Goal: Information Seeking & Learning: Find specific fact

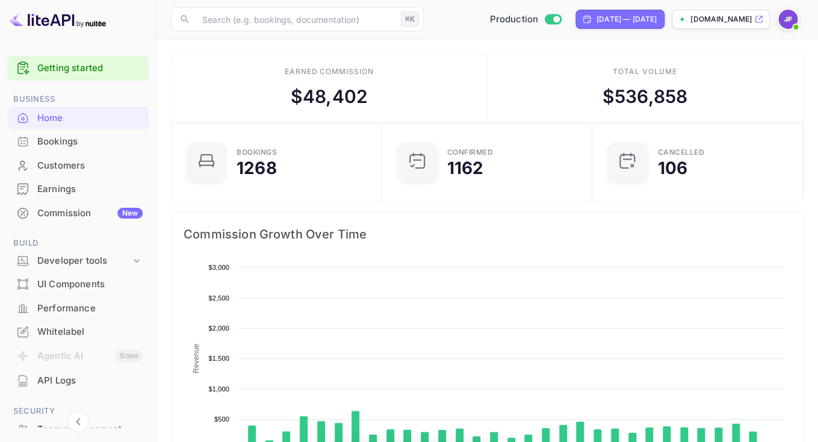
scroll to position [196, 203]
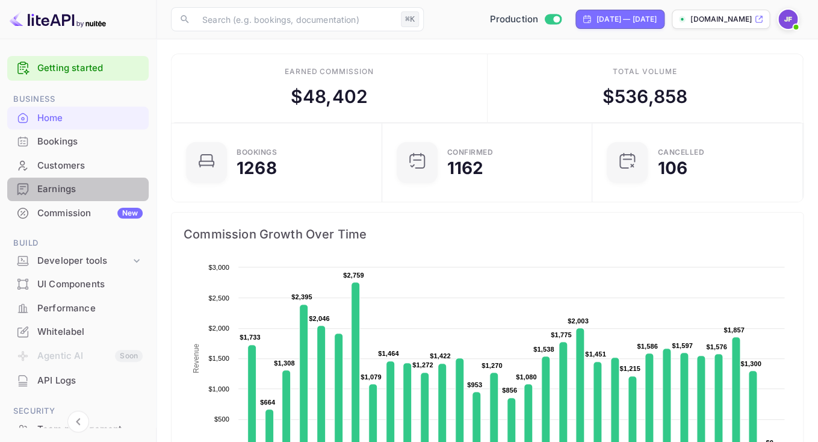
click at [68, 190] on div "Earnings" at bounding box center [89, 189] width 105 height 14
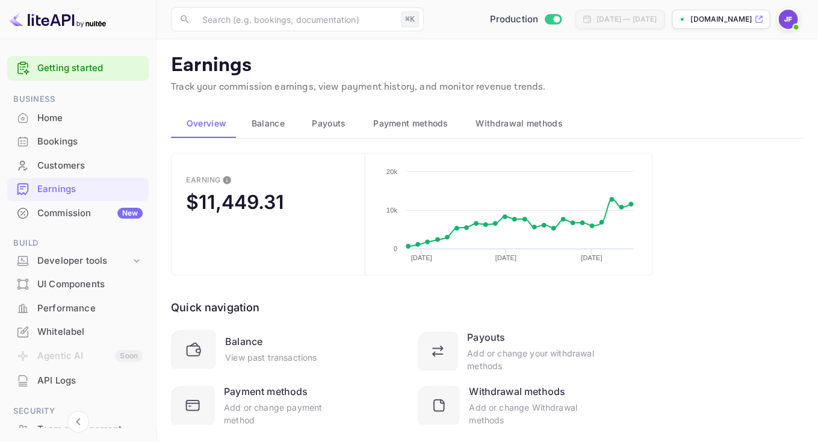
click at [68, 377] on div "API Logs" at bounding box center [89, 381] width 105 height 14
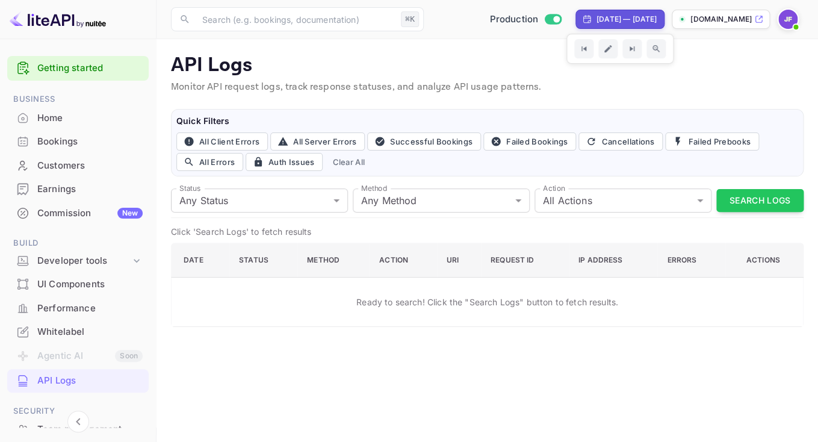
click at [599, 25] on div "[DATE] — [DATE]" at bounding box center [619, 19] width 89 height 19
select select "8"
select select "2025"
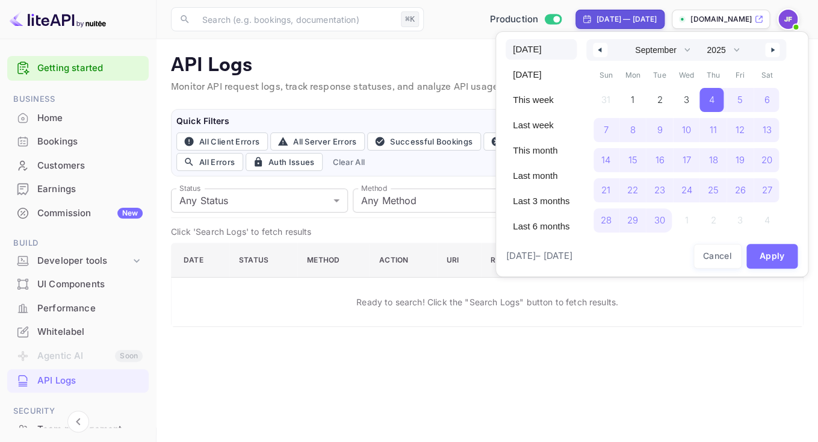
click at [546, 57] on span "[DATE]" at bounding box center [540, 49] width 71 height 20
select select "9"
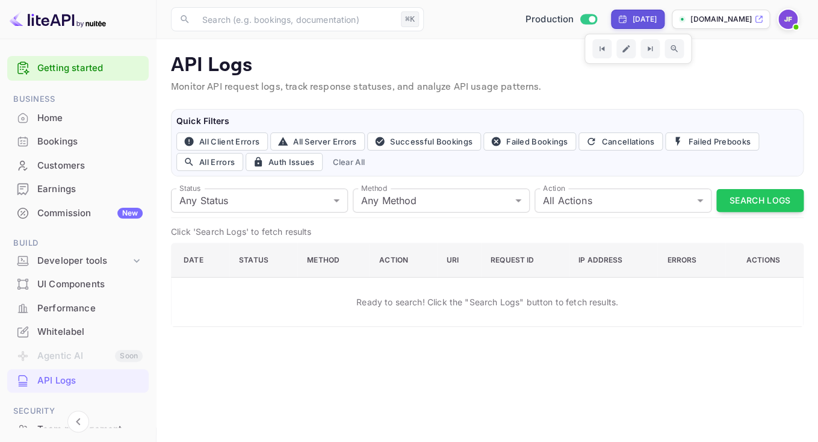
click at [632, 23] on div "[DATE]" at bounding box center [644, 19] width 25 height 11
select select "9"
select select "2025"
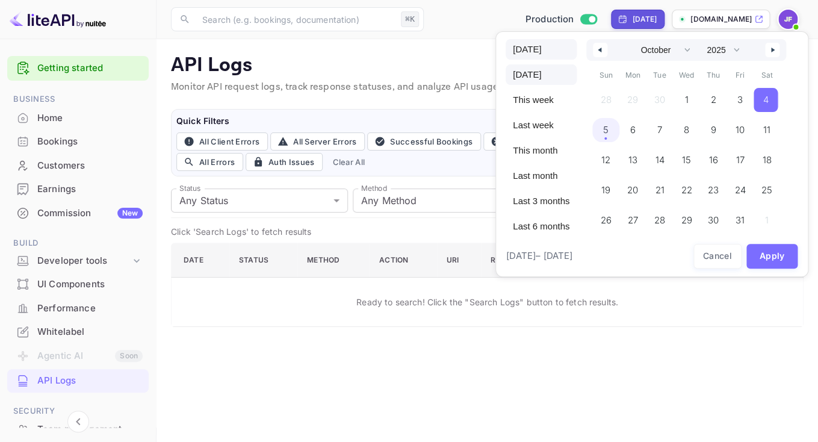
click at [552, 51] on span "[DATE]" at bounding box center [540, 49] width 71 height 20
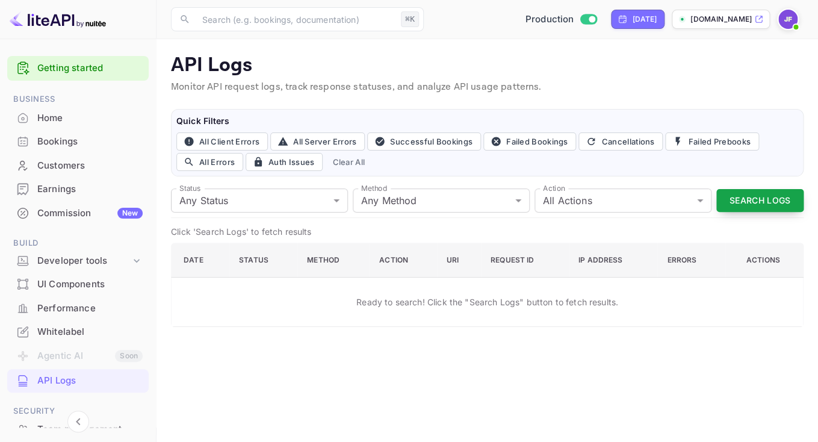
click at [762, 200] on button "Search Logs" at bounding box center [759, 200] width 87 height 23
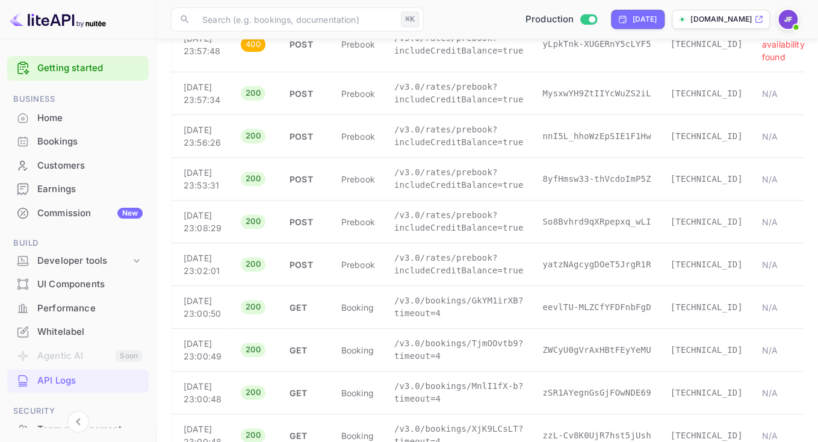
scroll to position [316, 0]
click at [460, 191] on p "/v3.0/rates/prebook?includeCreditBalance=true" at bounding box center [458, 177] width 129 height 25
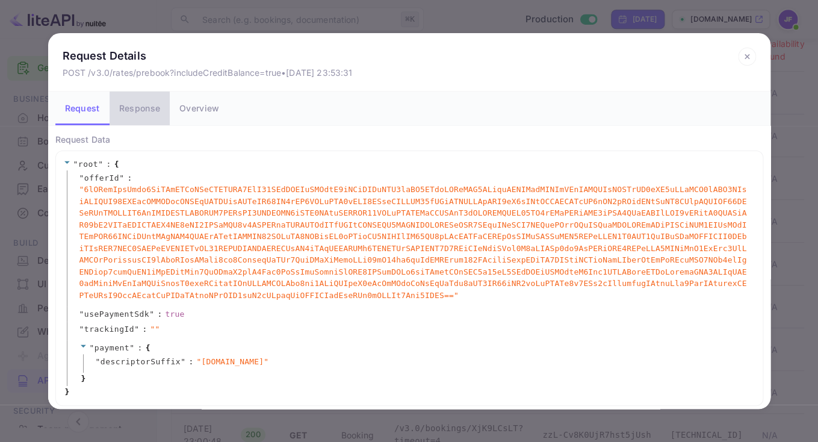
click at [153, 114] on button "Response" at bounding box center [140, 108] width 60 height 34
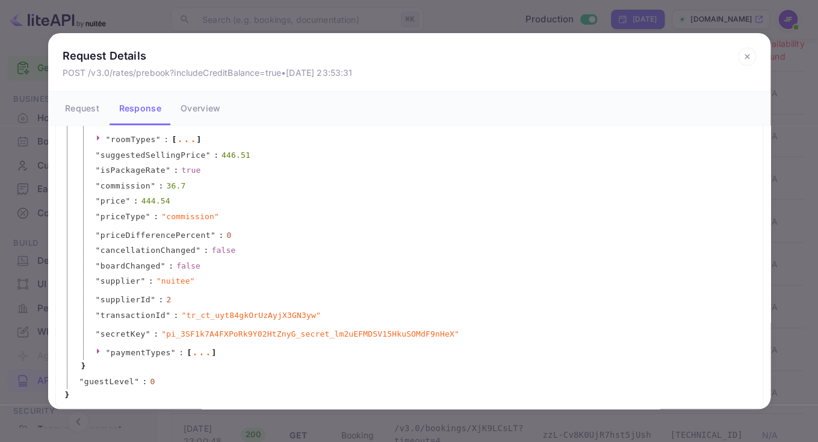
scroll to position [267, 0]
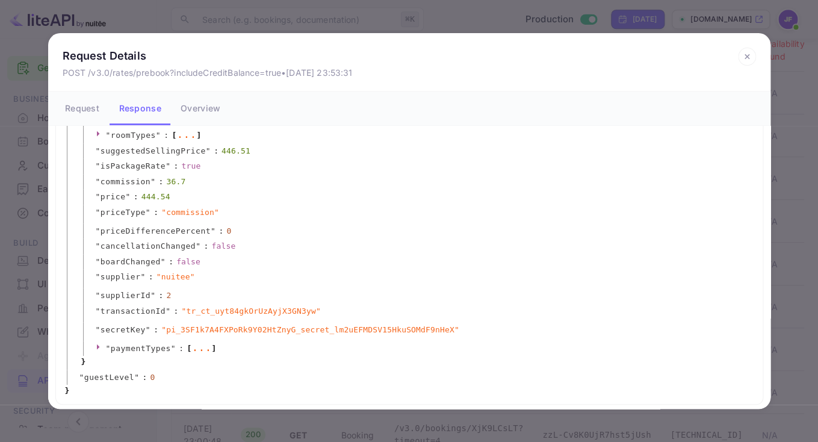
click at [747, 58] on icon at bounding box center [746, 56] width 4 height 4
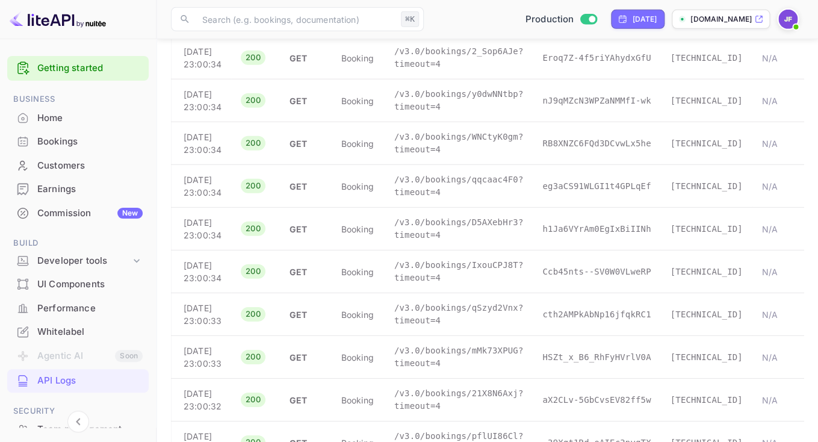
scroll to position [1398, 0]
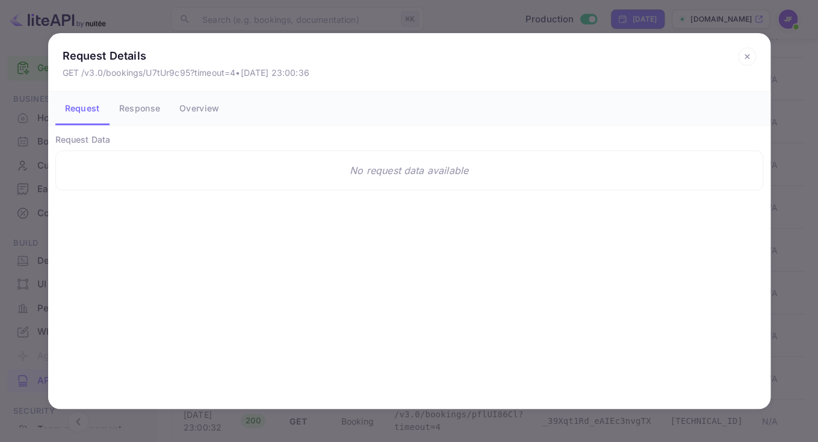
click at [151, 117] on button "Response" at bounding box center [140, 108] width 60 height 34
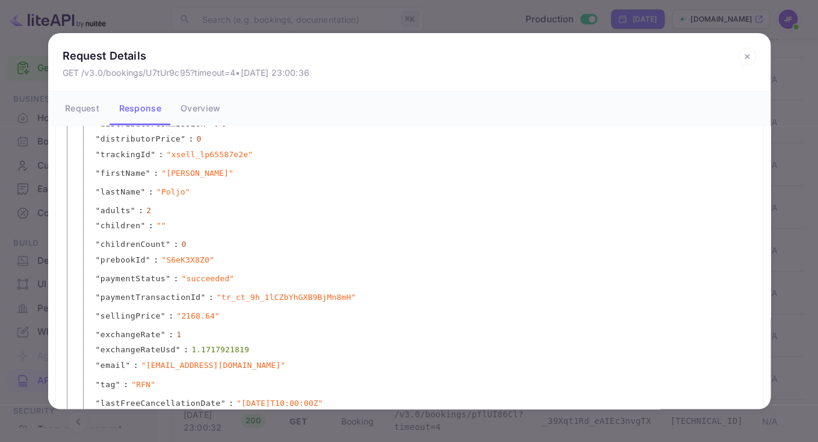
scroll to position [574, 0]
click at [746, 55] on icon at bounding box center [746, 56] width 4 height 4
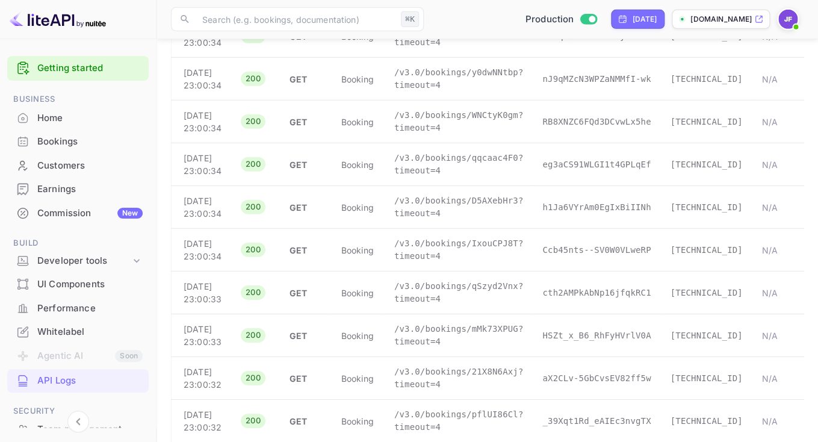
scroll to position [0, 0]
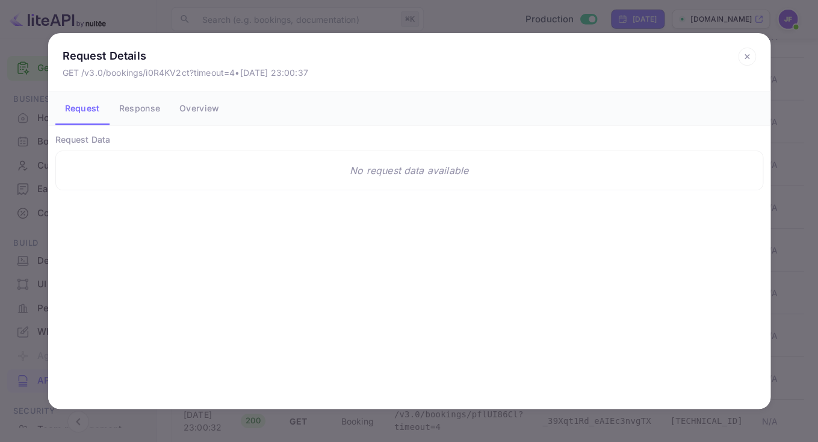
click at [144, 116] on button "Response" at bounding box center [140, 108] width 60 height 34
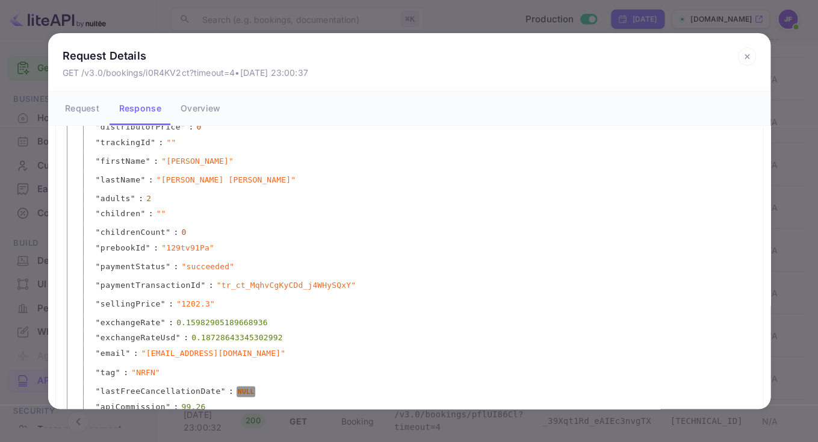
scroll to position [624, 0]
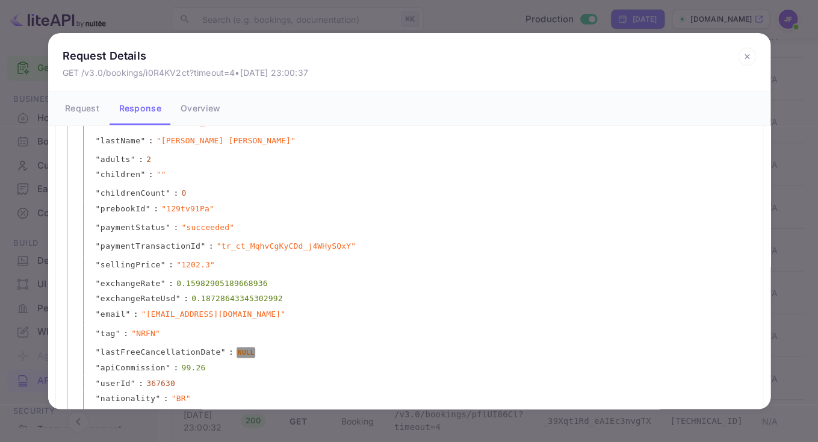
click at [744, 60] on icon at bounding box center [747, 57] width 18 height 18
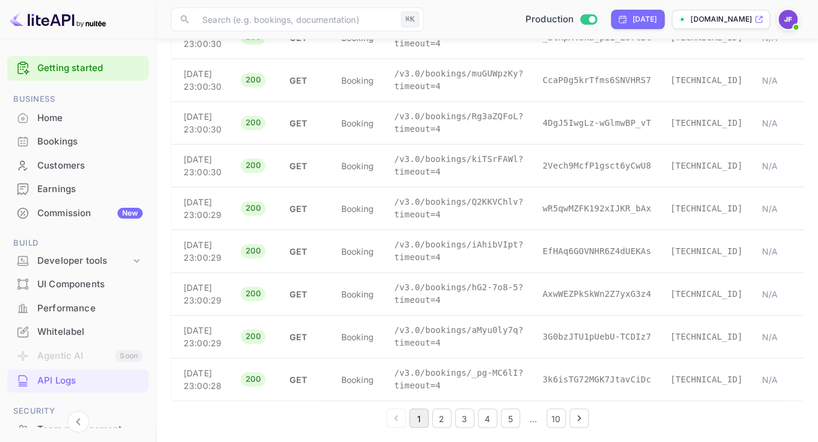
scroll to position [2182, 0]
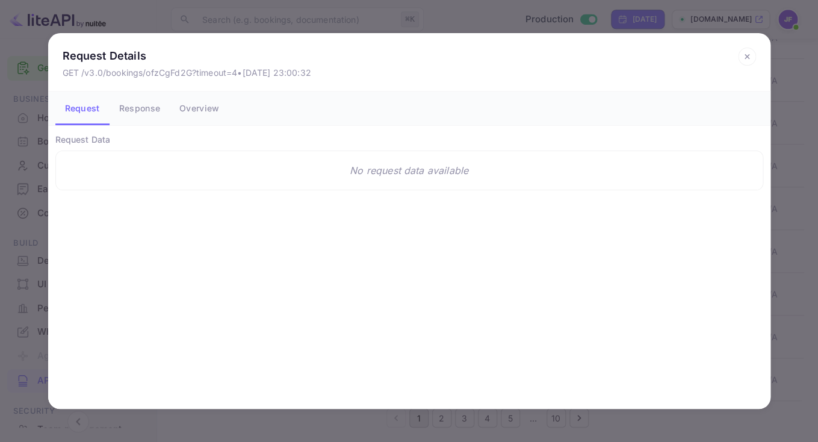
click at [146, 102] on button "Response" at bounding box center [140, 108] width 60 height 34
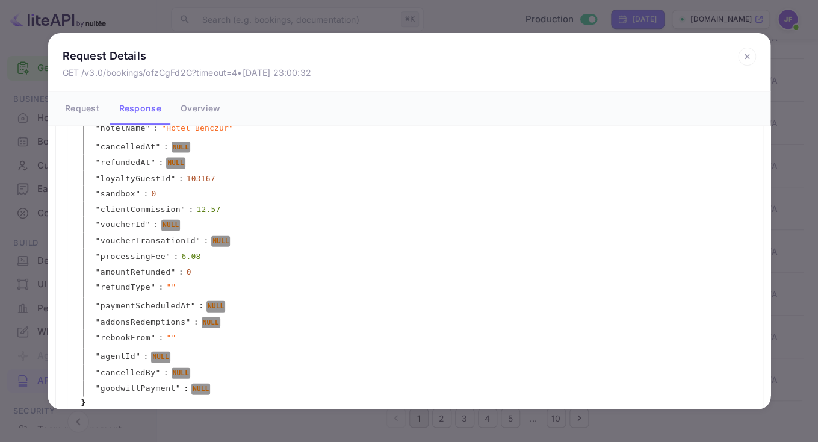
scroll to position [965, 0]
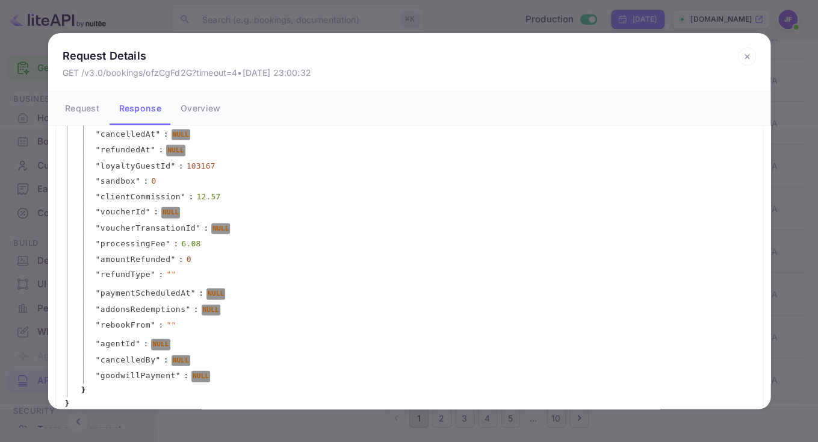
click at [747, 62] on icon at bounding box center [747, 57] width 18 height 18
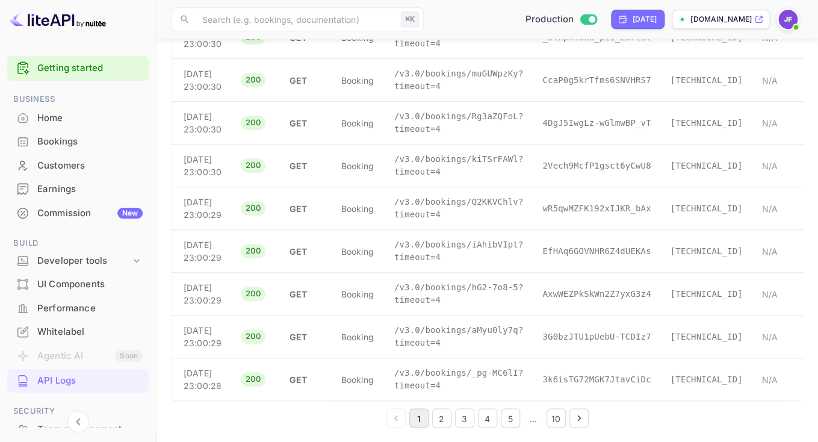
scroll to position [2644, 0]
click at [439, 324] on p "/v3.0/bookings/aMyu0ly7q?timeout=4" at bounding box center [458, 336] width 129 height 25
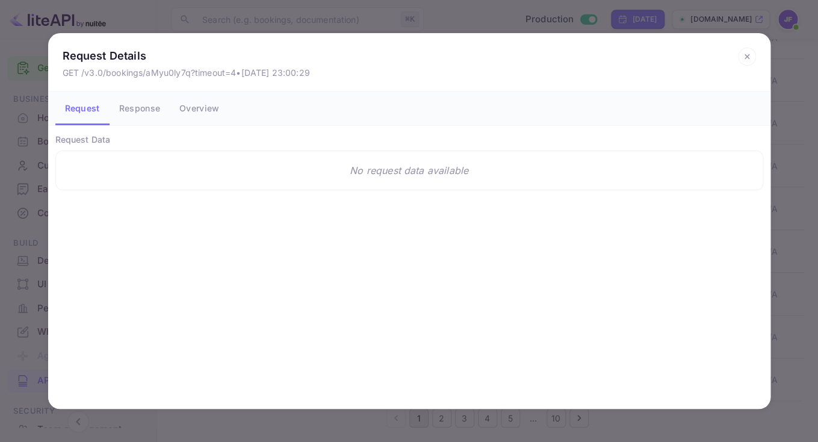
click at [146, 113] on button "Response" at bounding box center [140, 108] width 60 height 34
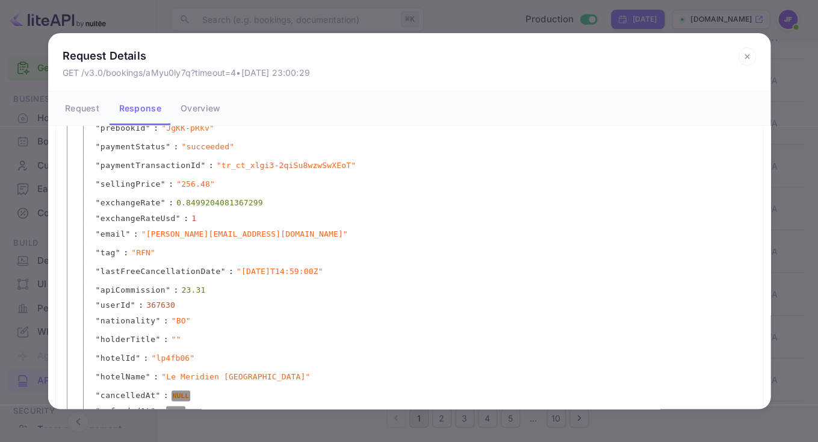
scroll to position [632, 0]
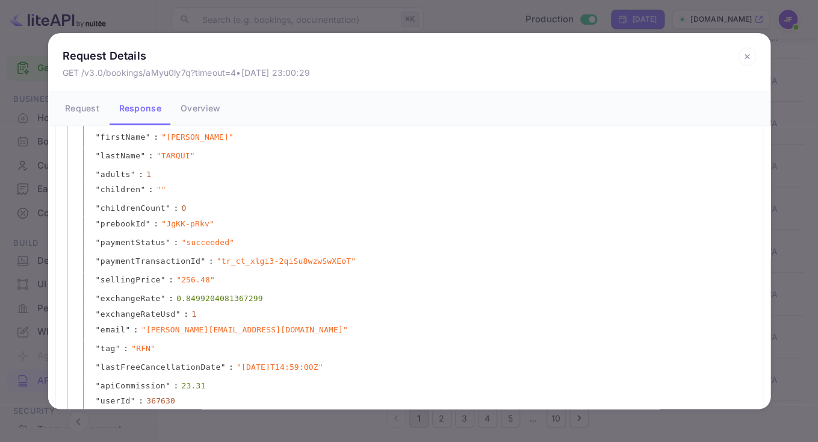
click at [742, 59] on icon at bounding box center [747, 57] width 18 height 18
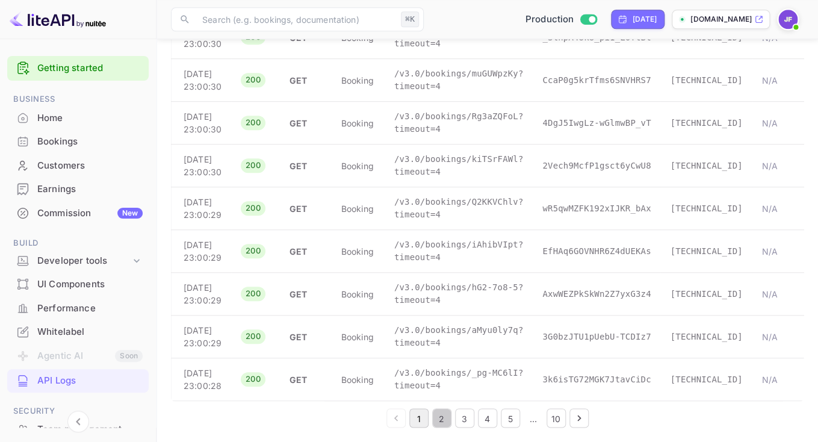
click at [441, 414] on button "2" at bounding box center [441, 417] width 19 height 19
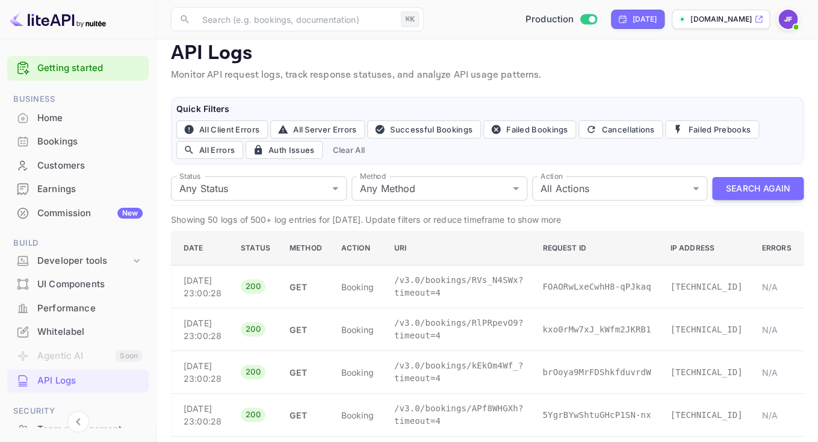
scroll to position [11, 0]
click at [471, 282] on p "/v3.0/bookings/RVs_N4SWx?timeout=4" at bounding box center [458, 286] width 129 height 25
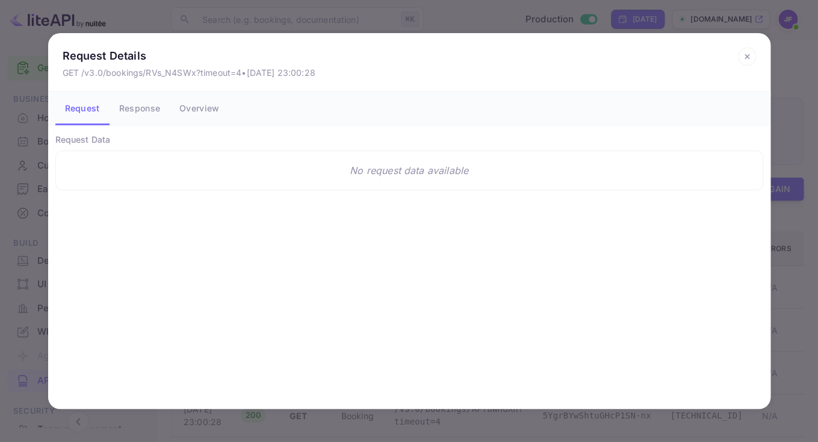
click at [136, 108] on button "Response" at bounding box center [140, 108] width 60 height 34
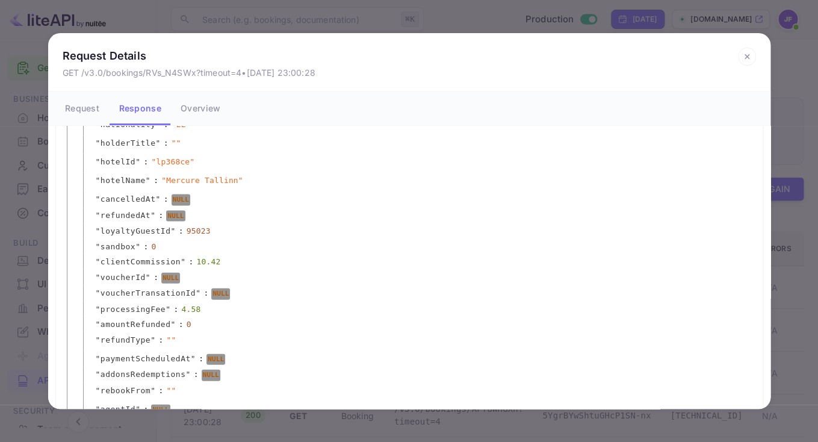
scroll to position [963, 0]
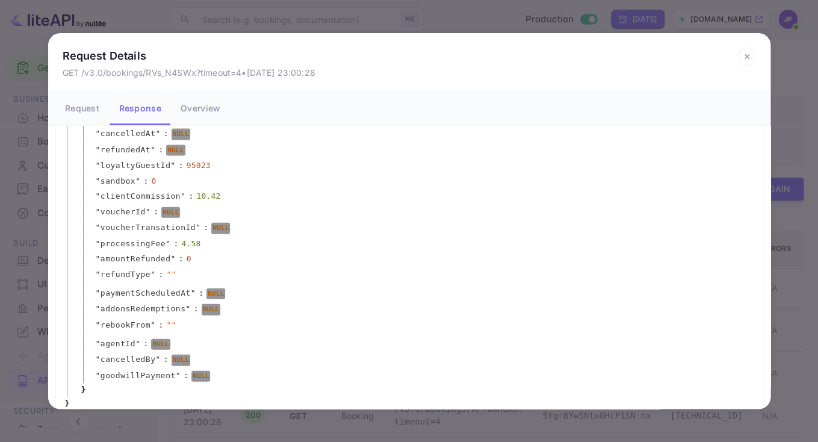
click at [744, 56] on icon at bounding box center [747, 57] width 18 height 18
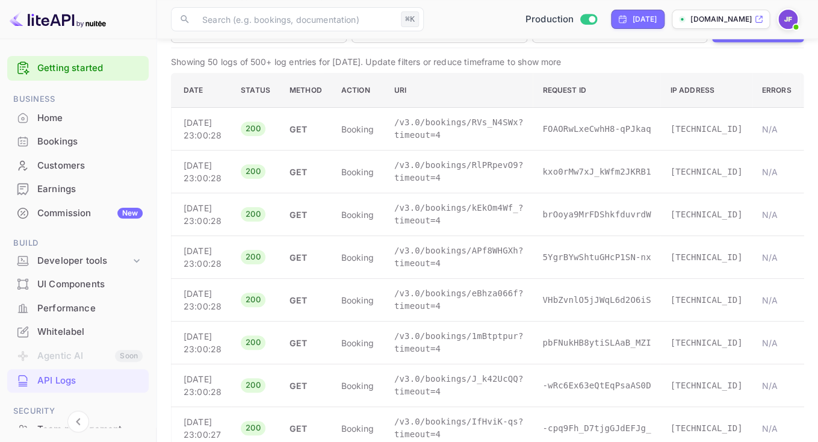
scroll to position [171, 0]
click at [419, 183] on p "/v3.0/bookings/RlPRpevO9?timeout=4" at bounding box center [458, 170] width 129 height 25
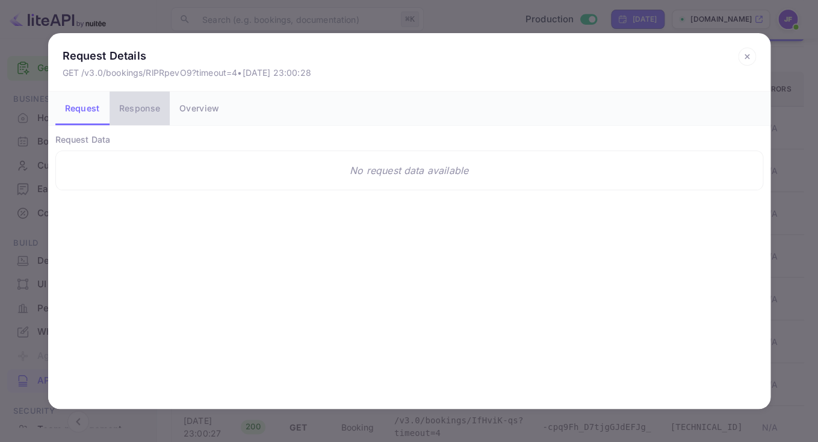
click at [151, 116] on button "Response" at bounding box center [140, 108] width 60 height 34
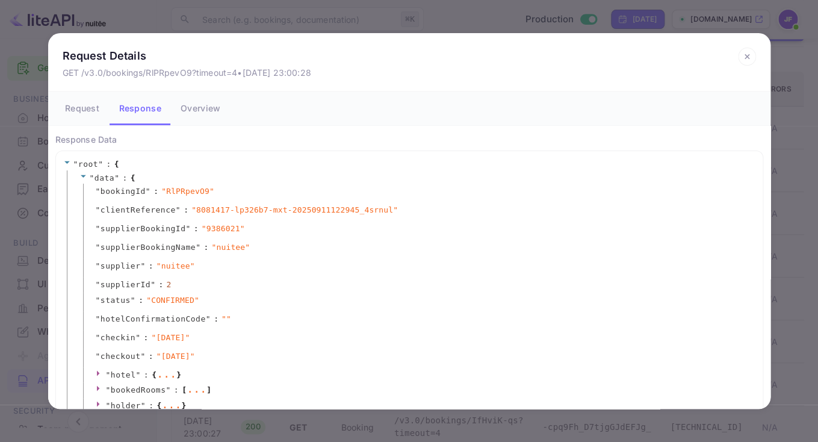
click at [192, 119] on button "Overview" at bounding box center [200, 108] width 59 height 34
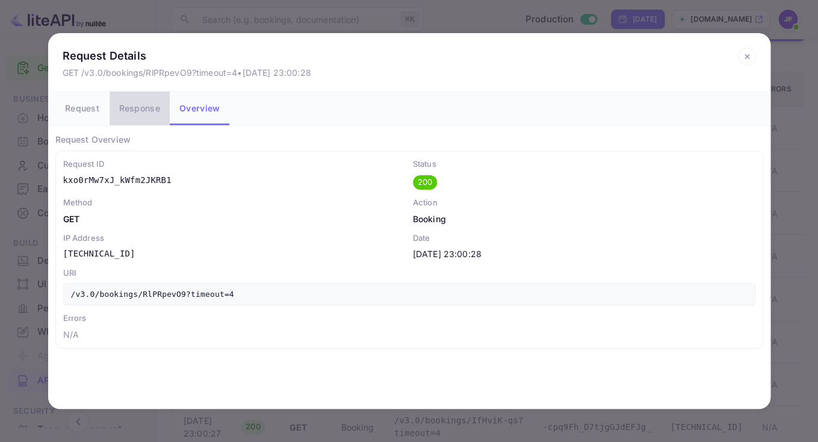
click at [137, 110] on button "Response" at bounding box center [140, 108] width 60 height 34
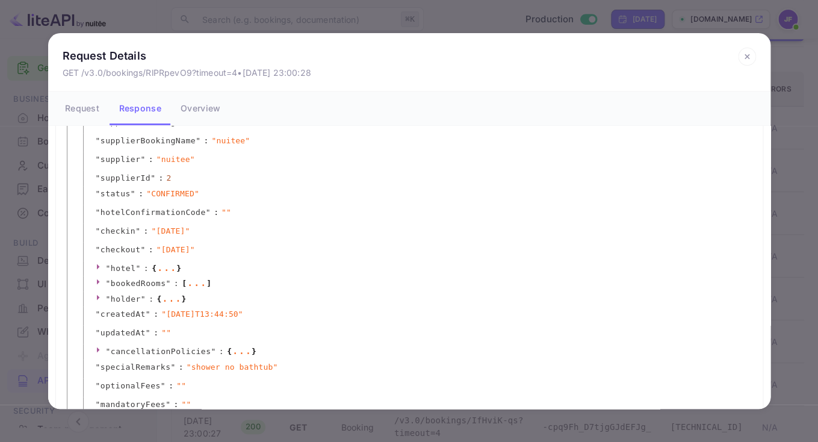
scroll to position [143, 0]
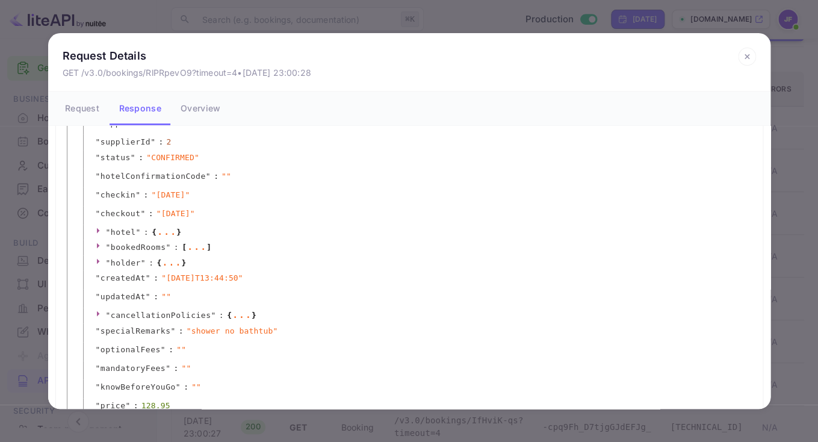
click at [740, 62] on icon at bounding box center [747, 57] width 18 height 18
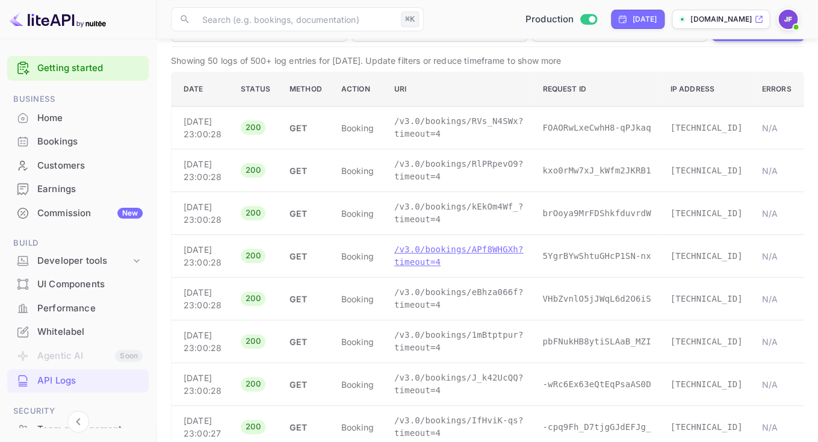
click at [420, 268] on p "/v3.0/bookings/APf8WHGXh?timeout=4" at bounding box center [458, 255] width 129 height 25
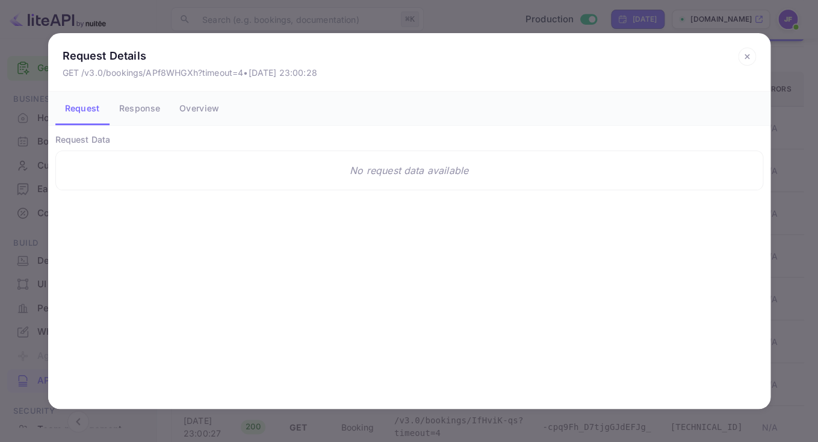
click at [149, 110] on button "Response" at bounding box center [140, 108] width 60 height 34
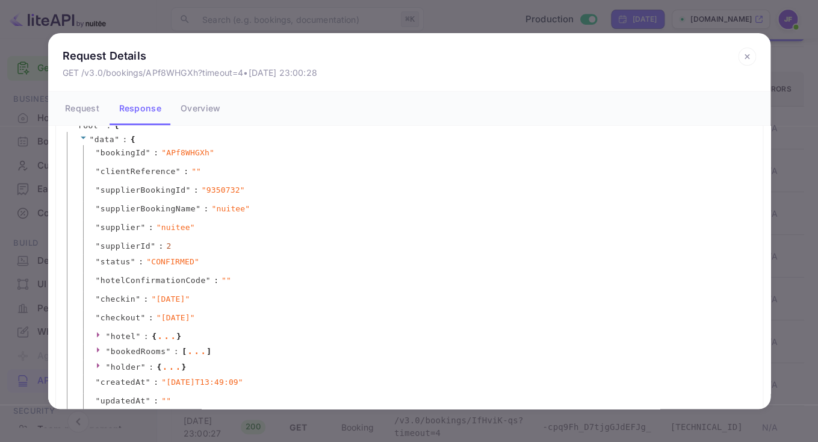
scroll to position [46, 0]
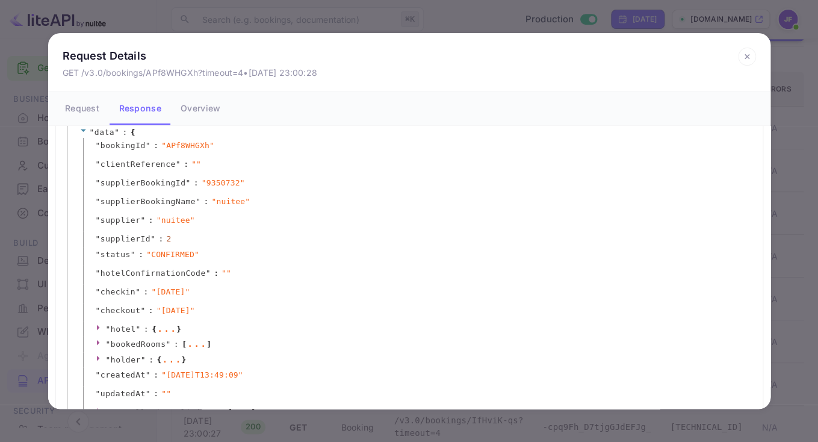
click at [739, 62] on rect at bounding box center [746, 56] width 17 height 17
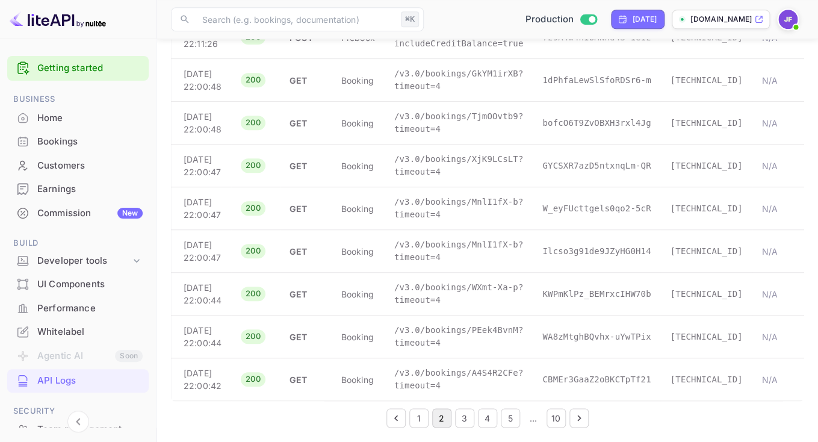
scroll to position [2055, 0]
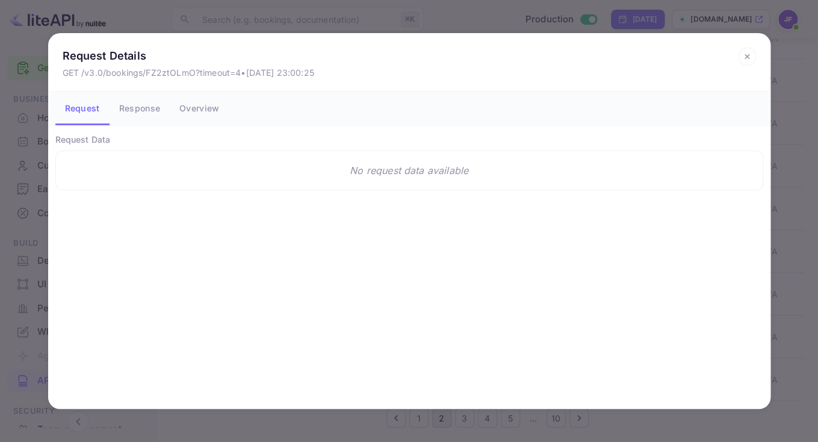
click at [137, 112] on button "Response" at bounding box center [140, 108] width 60 height 34
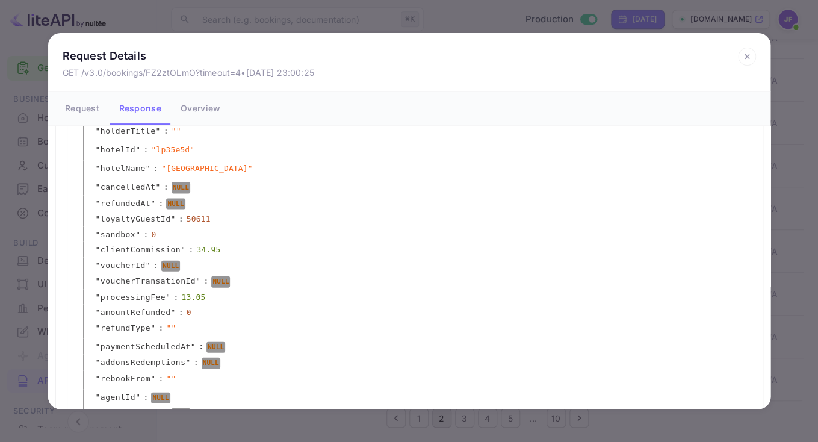
scroll to position [963, 0]
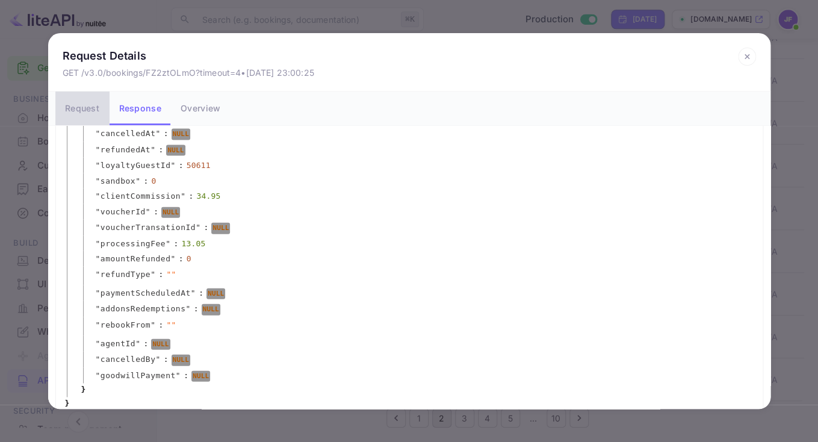
click at [93, 111] on button "Request" at bounding box center [82, 108] width 54 height 34
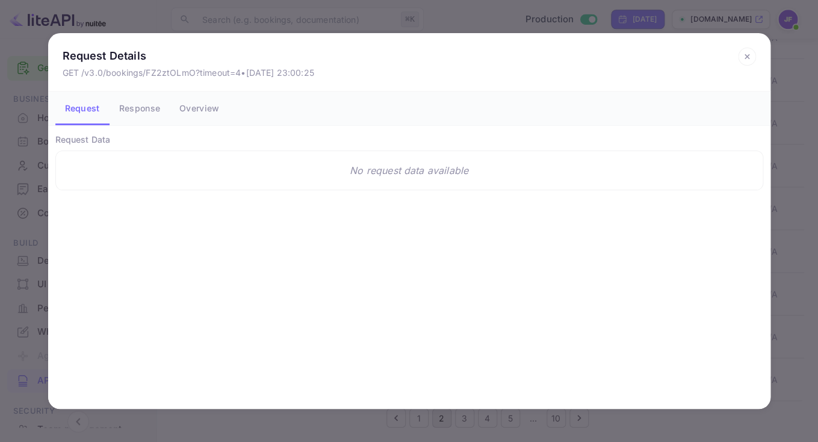
click at [194, 112] on button "Overview" at bounding box center [199, 108] width 59 height 34
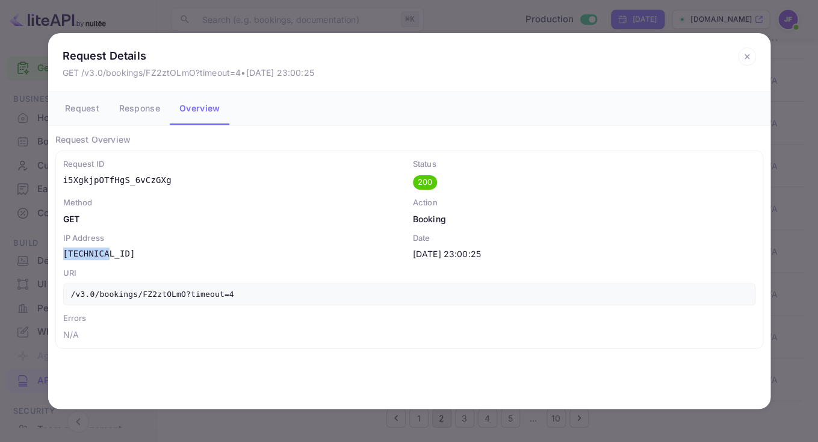
drag, startPoint x: 63, startPoint y: 252, endPoint x: 134, endPoint y: 253, distance: 70.4
click at [134, 253] on p "[TECHNICAL_ID]" at bounding box center [234, 253] width 342 height 13
copy p "[TECHNICAL_ID]"
click at [744, 54] on icon at bounding box center [747, 57] width 18 height 18
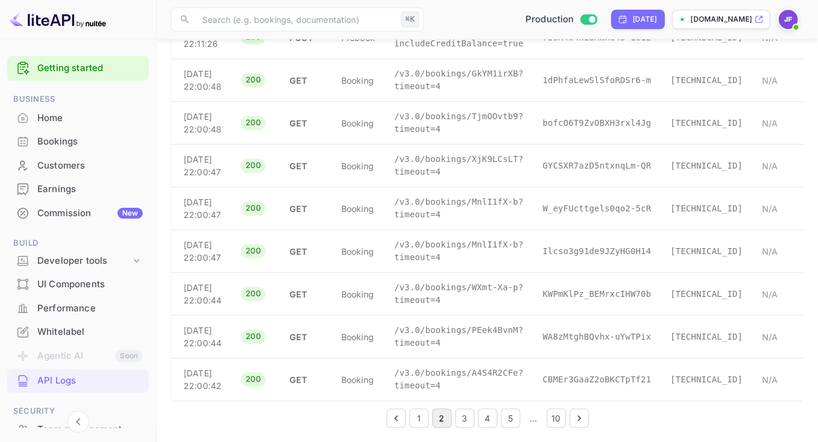
scroll to position [2644, 0]
click at [463, 416] on button "3" at bounding box center [464, 417] width 19 height 19
click at [484, 419] on button "4" at bounding box center [487, 417] width 19 height 19
click at [426, 221] on p "/v3.0/bookings/th3M1rf4j?timeout=4" at bounding box center [458, 208] width 129 height 25
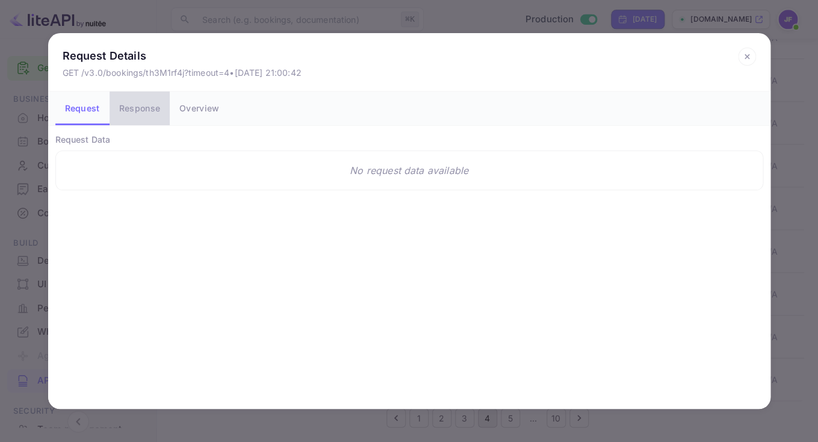
click at [145, 114] on button "Response" at bounding box center [140, 108] width 60 height 34
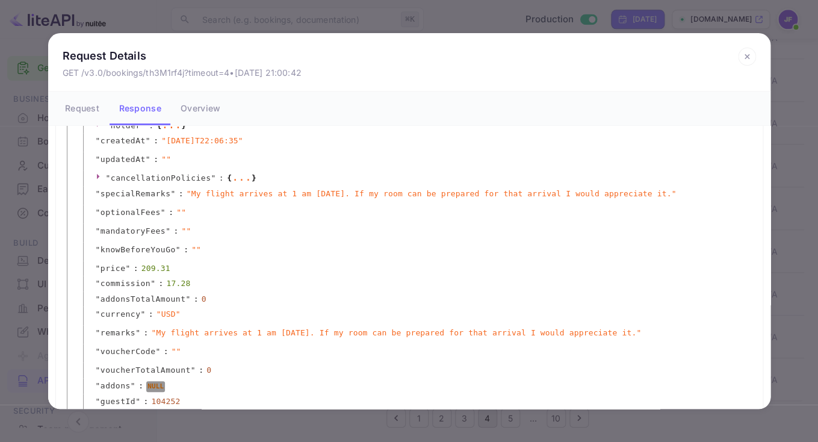
scroll to position [303, 0]
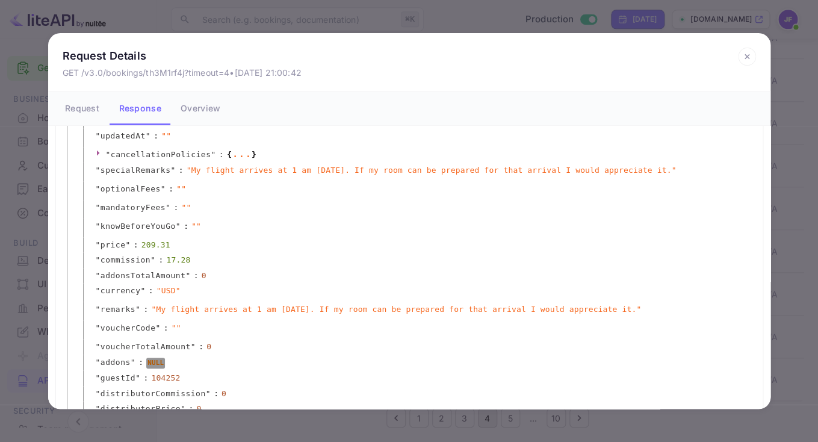
click at [744, 60] on icon at bounding box center [747, 57] width 18 height 18
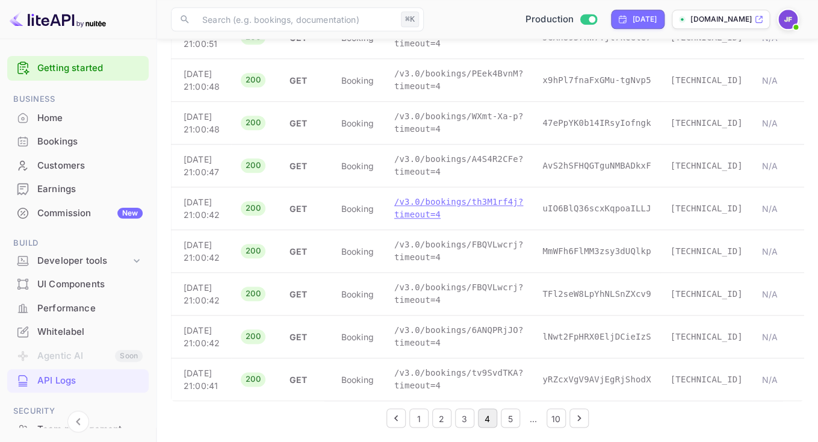
scroll to position [2733, 0]
click at [408, 281] on p "/v3.0/bookings/FBQVLwcrj?timeout=4" at bounding box center [458, 293] width 129 height 25
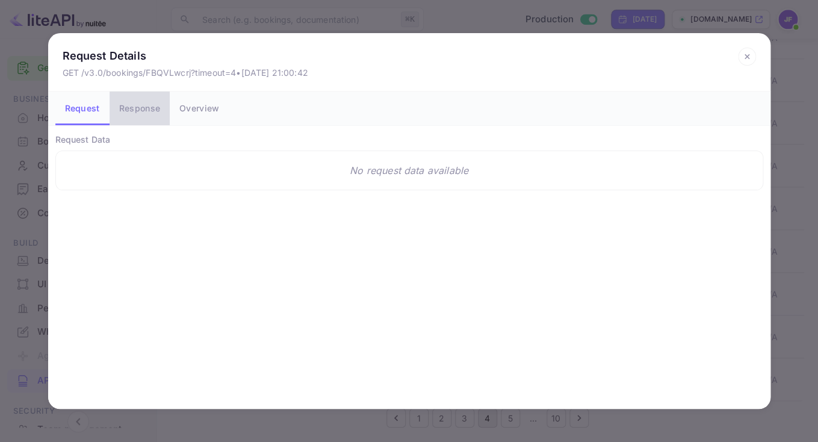
click at [130, 112] on button "Response" at bounding box center [140, 108] width 60 height 34
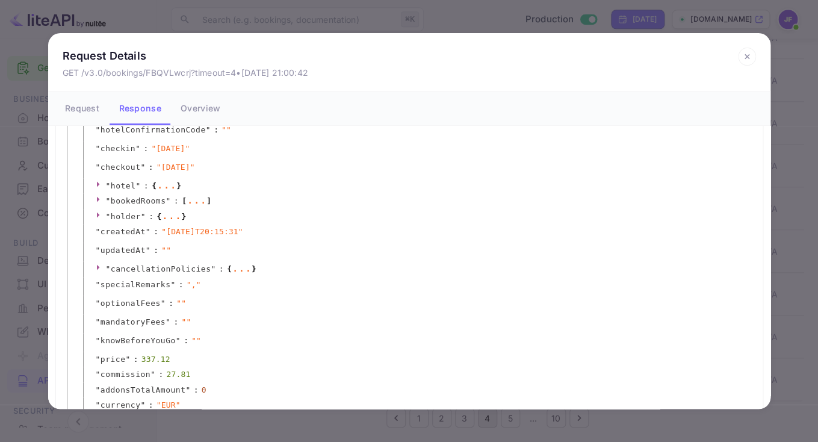
scroll to position [179, 0]
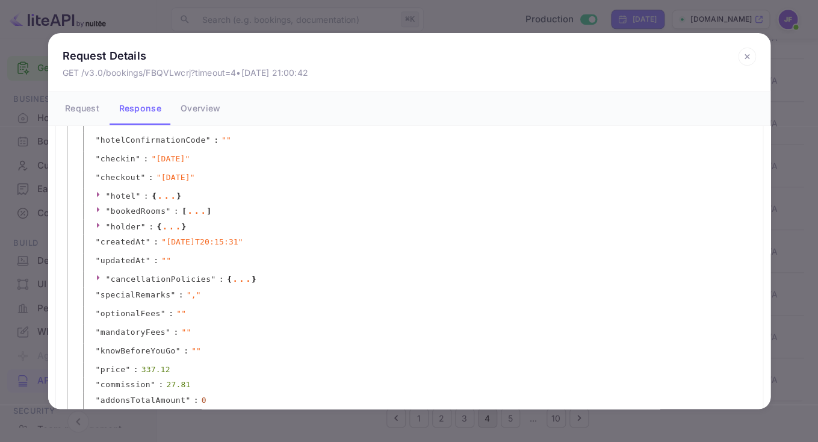
click at [750, 55] on icon at bounding box center [747, 57] width 18 height 18
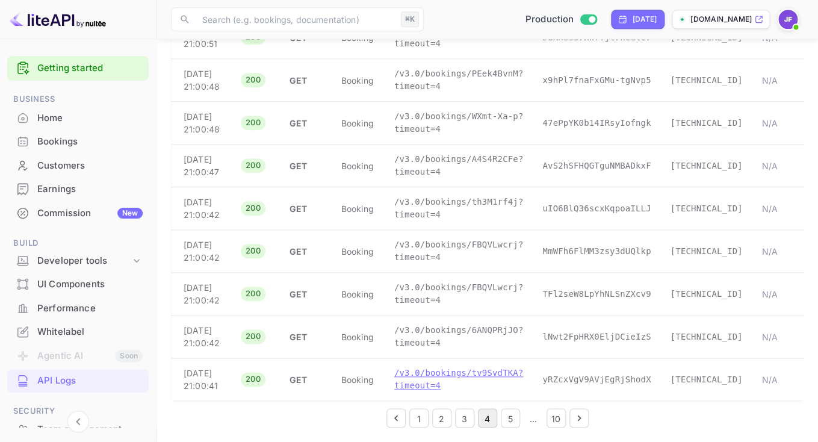
click at [414, 370] on p "/v3.0/bookings/tv9SvdTKA?timeout=4" at bounding box center [458, 378] width 129 height 25
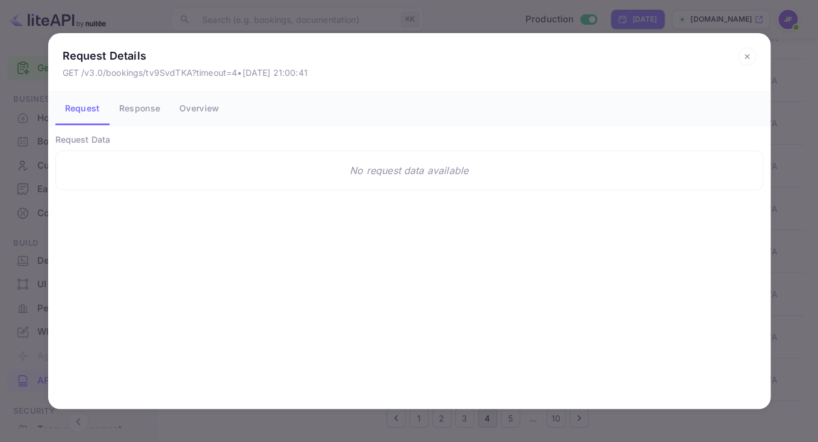
click at [147, 114] on button "Response" at bounding box center [140, 108] width 60 height 34
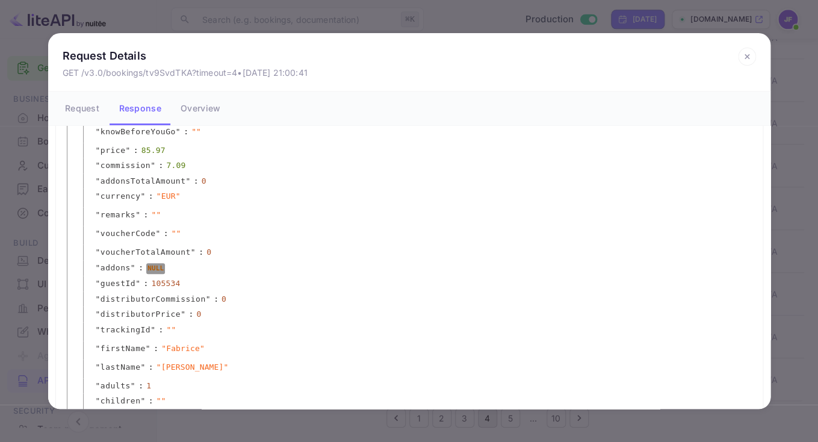
scroll to position [392, 0]
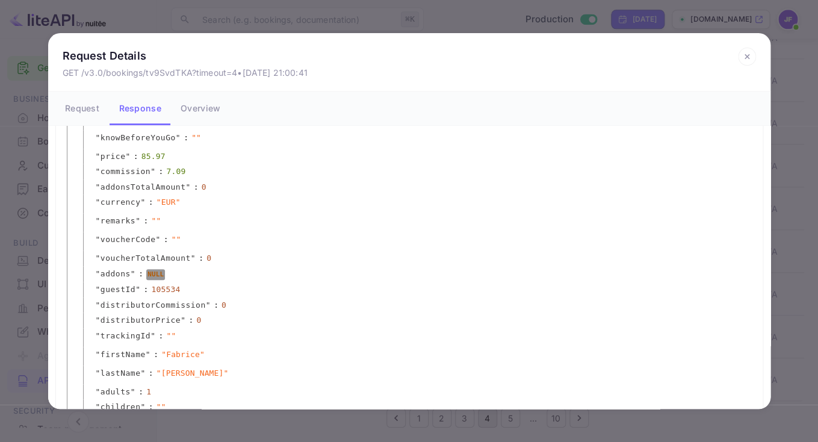
click at [748, 57] on icon at bounding box center [747, 57] width 18 height 18
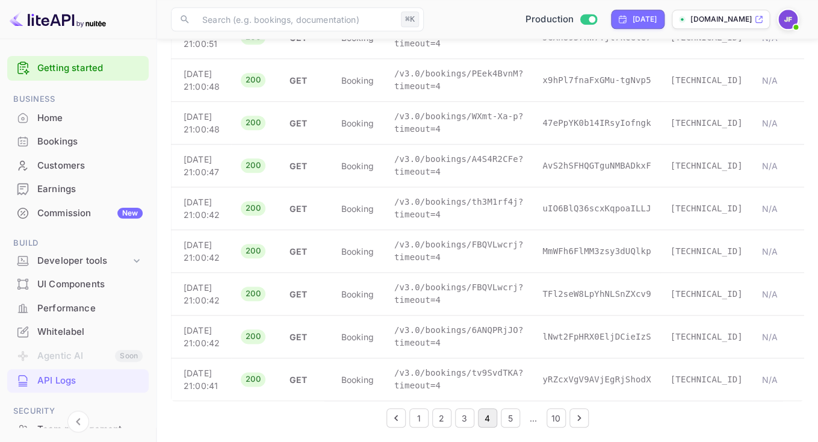
scroll to position [0, 0]
drag, startPoint x: 724, startPoint y: 208, endPoint x: 668, endPoint y: 208, distance: 56.0
click at [668, 230] on td "[TECHNICAL_ID]" at bounding box center [705, 251] width 91 height 43
copy p "[TECHNICAL_ID]"
click at [463, 419] on button "3" at bounding box center [464, 417] width 19 height 19
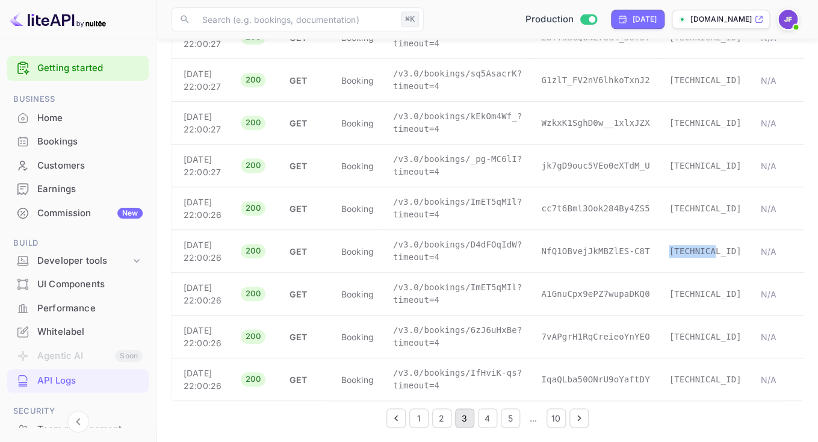
scroll to position [2644, 0]
click at [437, 419] on button "2" at bounding box center [441, 417] width 19 height 19
click at [419, 419] on button "1" at bounding box center [418, 417] width 19 height 19
click at [443, 415] on button "2" at bounding box center [441, 417] width 19 height 19
drag, startPoint x: 671, startPoint y: 210, endPoint x: 726, endPoint y: 210, distance: 54.2
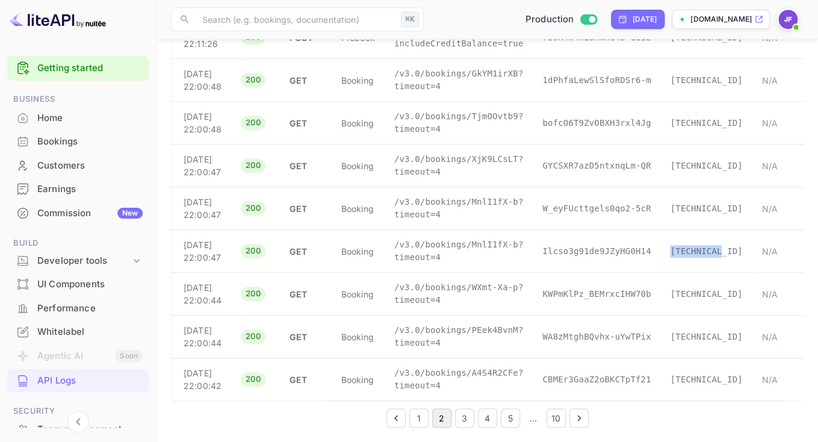
click at [726, 245] on p "[TECHNICAL_ID]" at bounding box center [706, 251] width 72 height 13
copy p "[TECHNICAL_ID]"
click at [463, 420] on button "3" at bounding box center [464, 417] width 19 height 19
click at [484, 417] on button "4" at bounding box center [487, 417] width 19 height 19
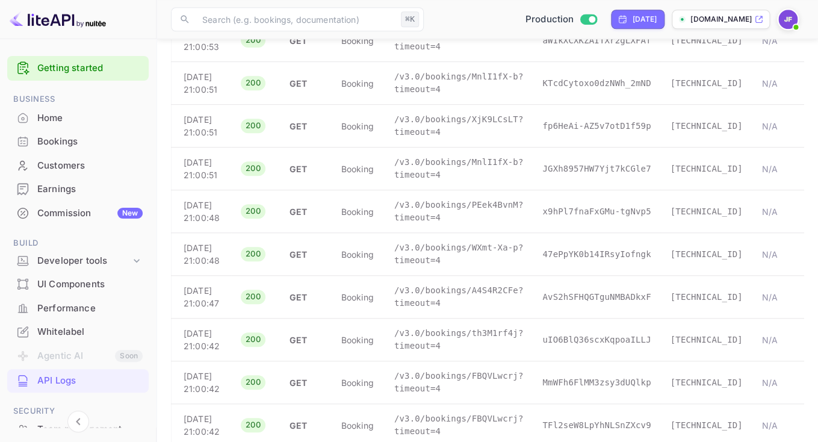
scroll to position [2022, 0]
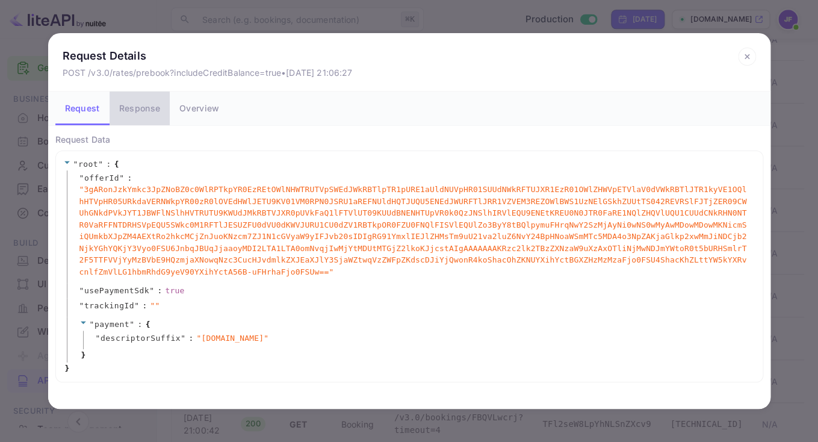
click at [153, 114] on button "Response" at bounding box center [140, 108] width 60 height 34
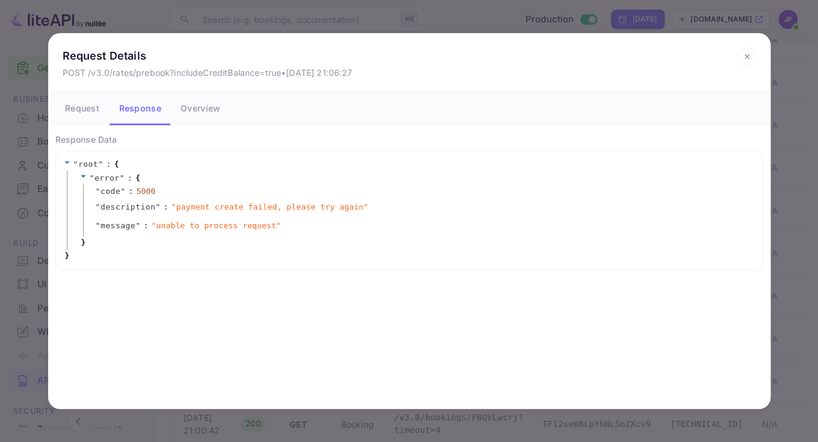
click at [750, 60] on icon at bounding box center [747, 57] width 18 height 18
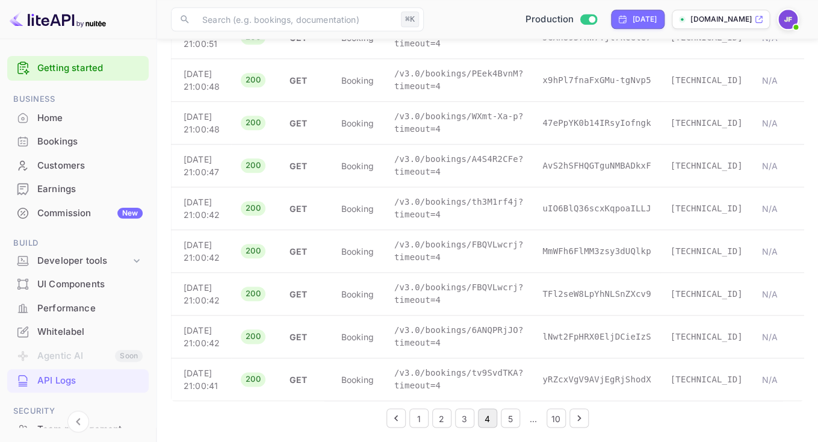
scroll to position [2733, 0]
click at [511, 420] on button "5" at bounding box center [510, 417] width 19 height 19
click at [513, 415] on button "6" at bounding box center [510, 417] width 19 height 19
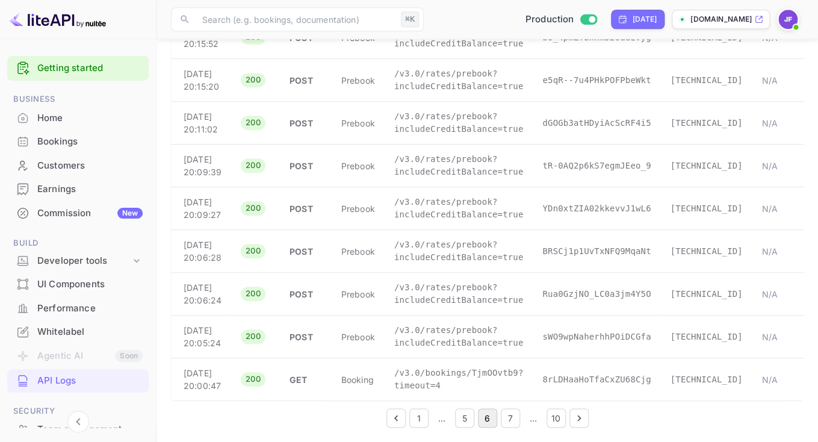
click at [505, 416] on button "7" at bounding box center [510, 417] width 19 height 19
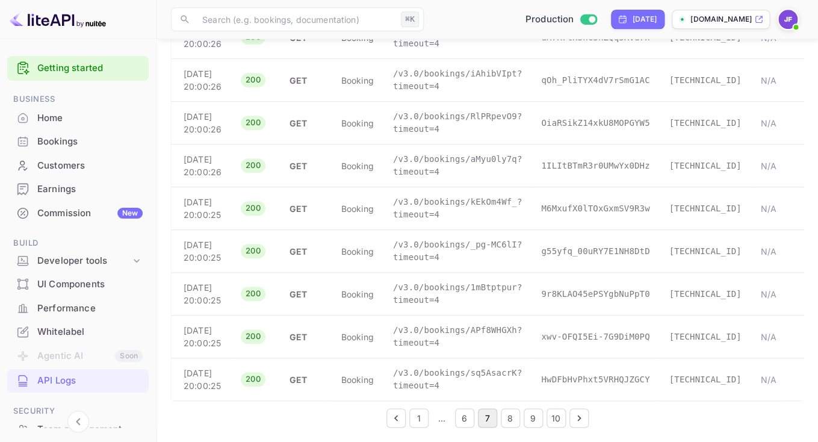
click at [508, 418] on button "8" at bounding box center [510, 417] width 19 height 19
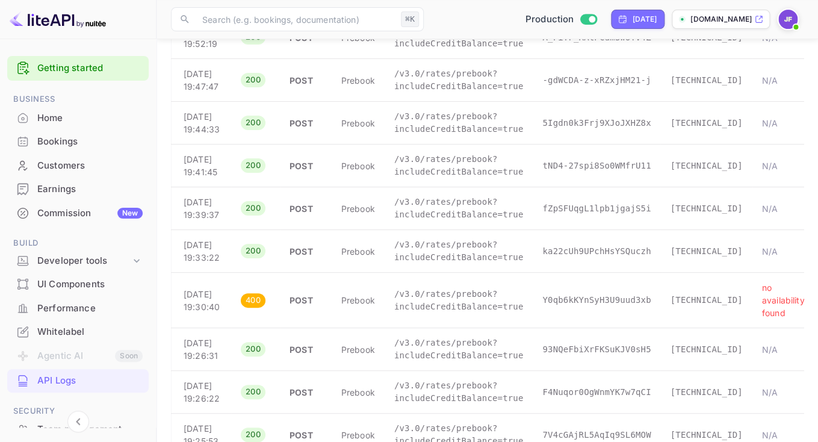
scroll to position [1842, 0]
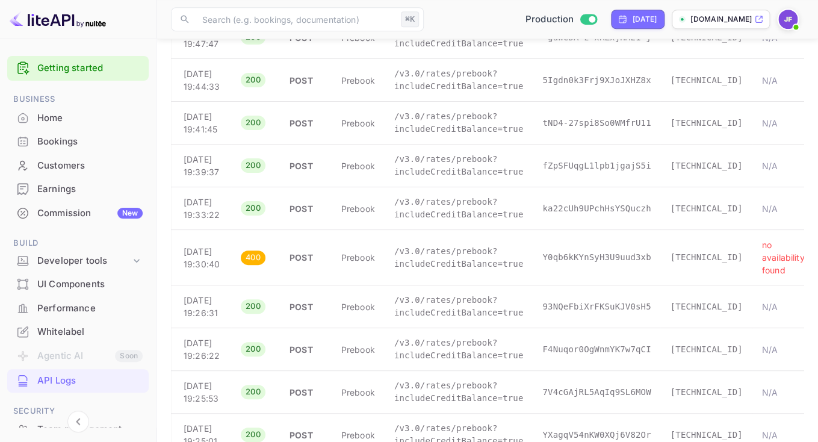
drag, startPoint x: 669, startPoint y: 122, endPoint x: 726, endPoint y: 122, distance: 57.2
copy p "[TECHNICAL_ID]"
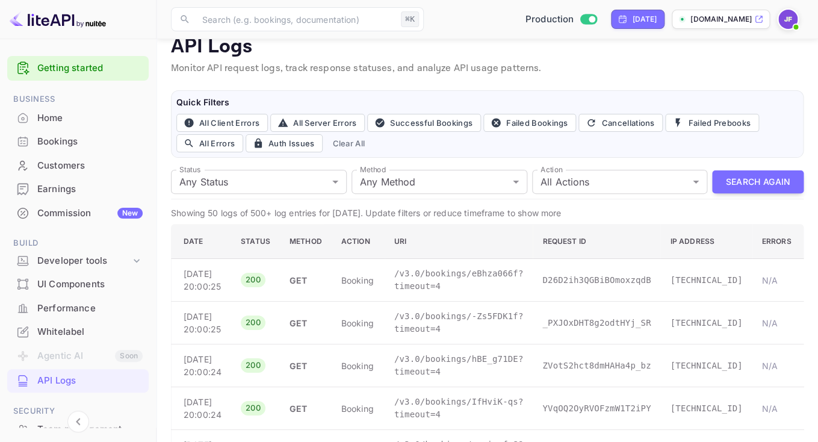
scroll to position [0, 0]
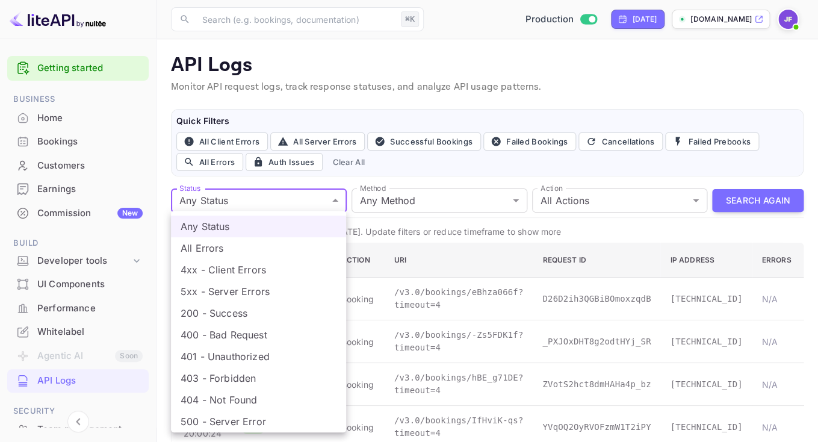
click at [427, 162] on div at bounding box center [409, 221] width 818 height 442
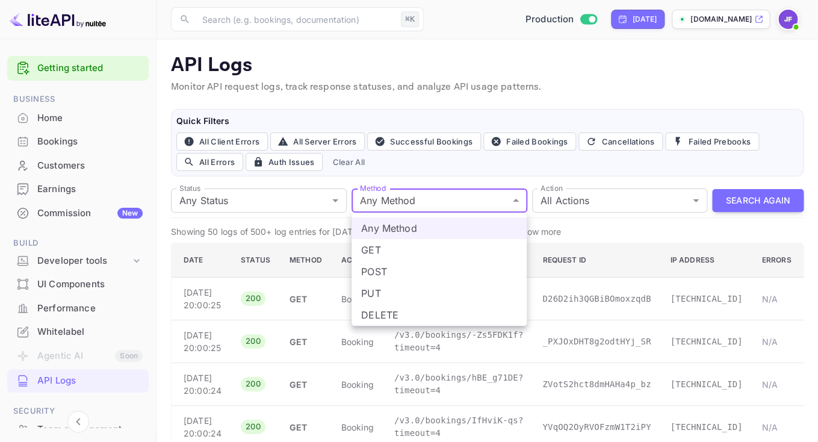
click at [469, 176] on div at bounding box center [409, 221] width 818 height 442
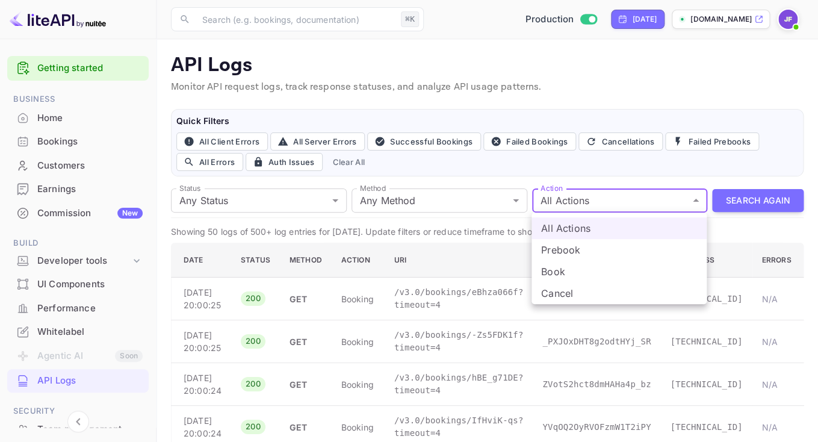
click at [564, 274] on li "Book" at bounding box center [618, 272] width 175 height 22
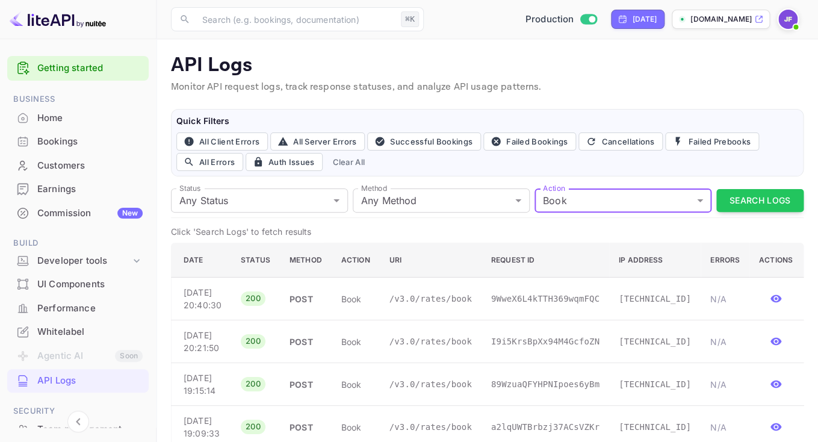
scroll to position [21, 0]
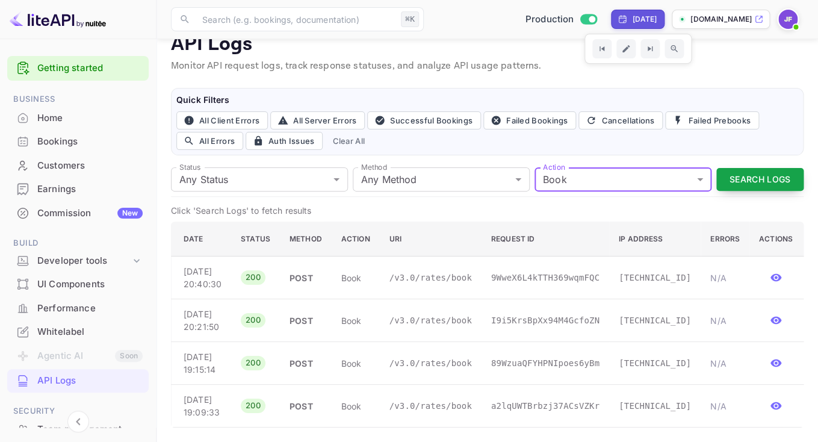
click at [746, 179] on button "Search Logs" at bounding box center [759, 179] width 87 height 23
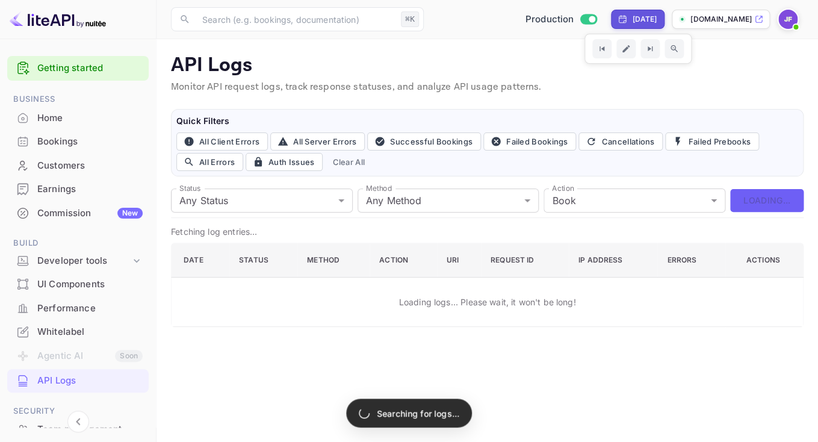
scroll to position [0, 0]
click at [659, 203] on body "Getting started Business Home Bookings Customers Earnings Commission New Build …" at bounding box center [409, 221] width 818 height 442
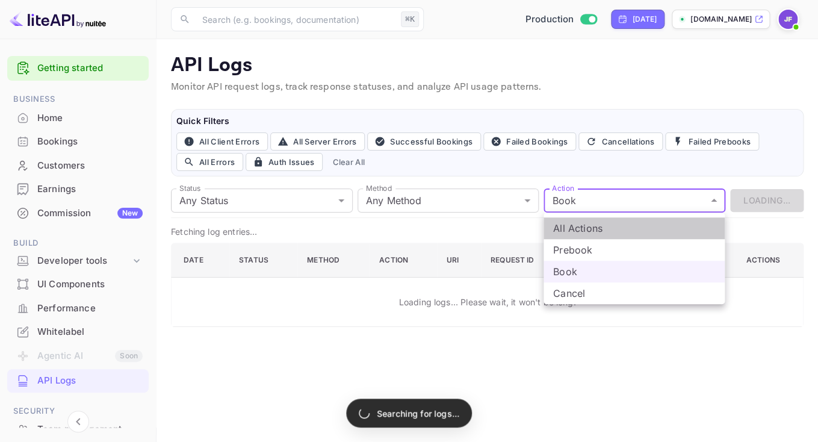
click at [640, 230] on li "All Actions" at bounding box center [633, 228] width 181 height 22
type input "all"
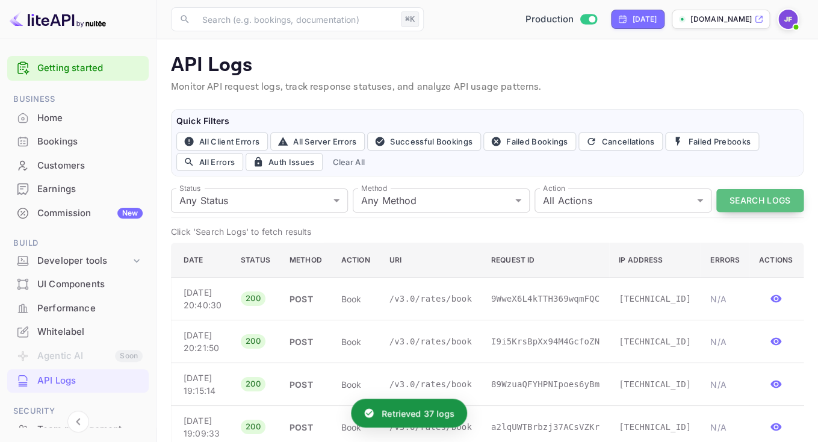
click at [762, 197] on button "Search Logs" at bounding box center [759, 200] width 87 height 23
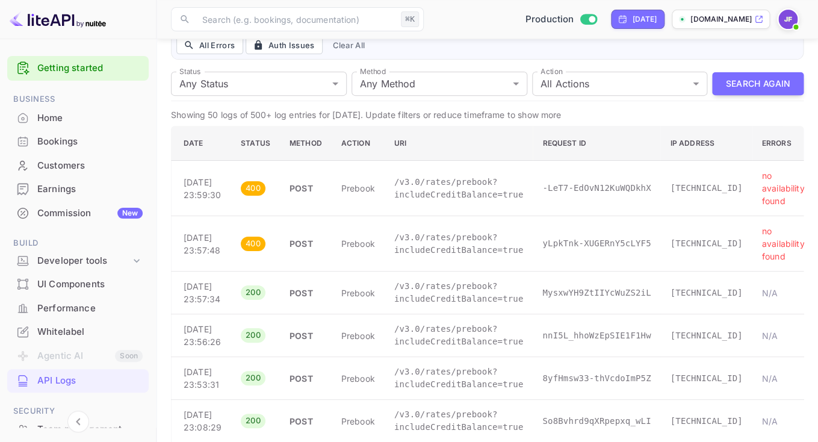
scroll to position [117, 0]
click at [451, 304] on p "/v3.0/rates/prebook?includeCreditBalance=true" at bounding box center [458, 291] width 129 height 25
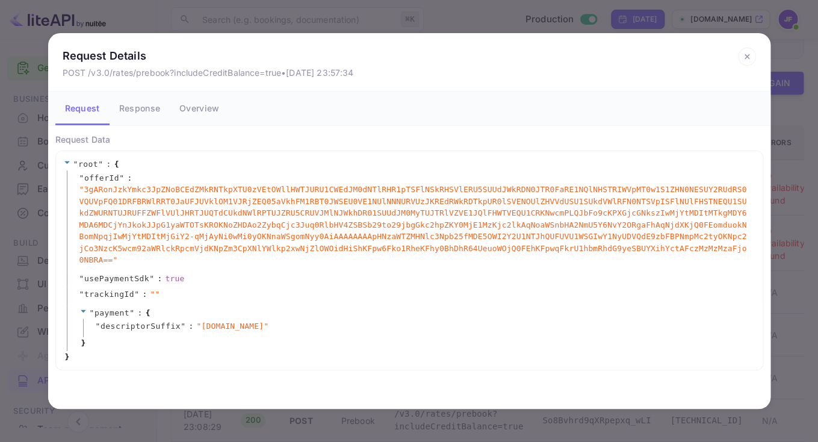
click at [152, 112] on button "Response" at bounding box center [140, 108] width 60 height 34
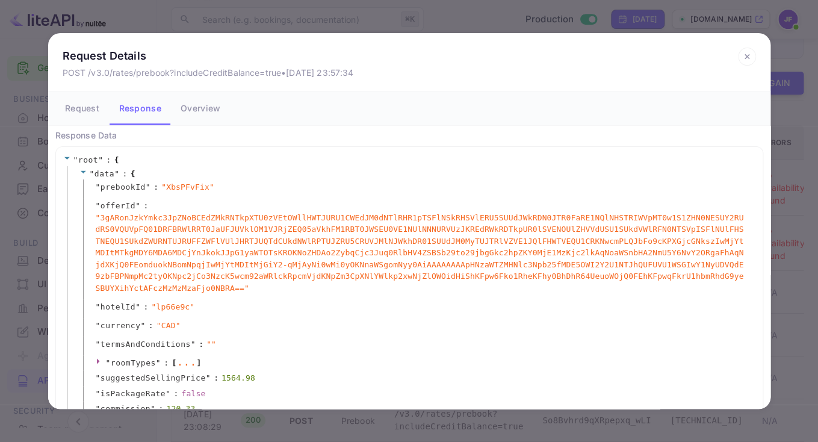
scroll to position [0, 0]
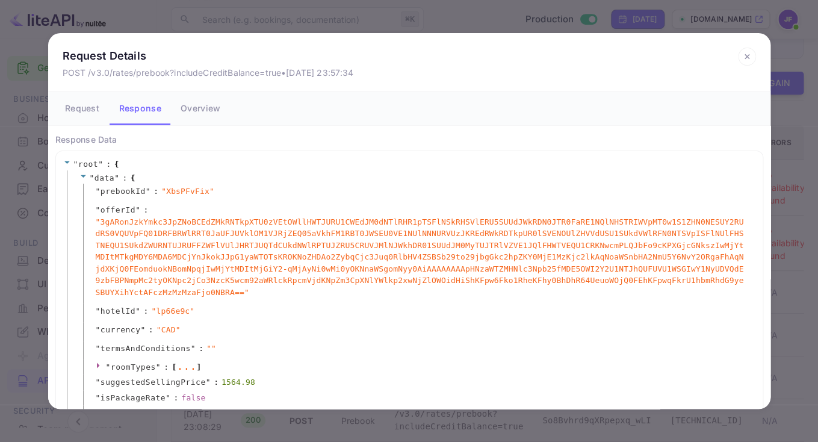
click at [744, 58] on icon at bounding box center [746, 56] width 4 height 4
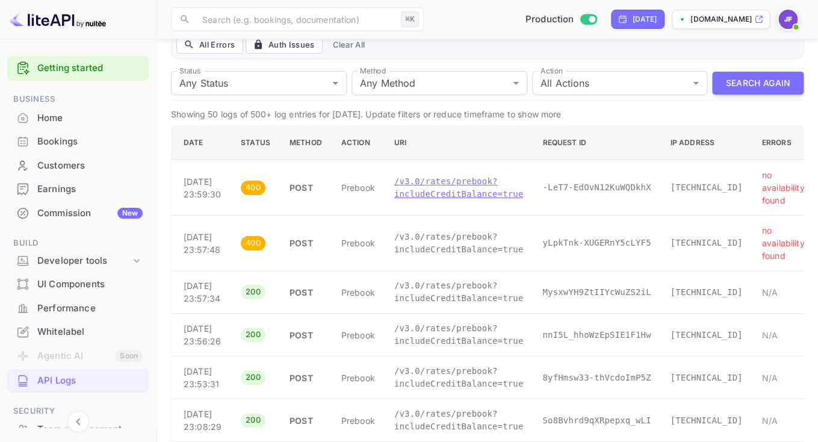
click at [420, 194] on p "/v3.0/rates/prebook?includeCreditBalance=true" at bounding box center [458, 187] width 129 height 25
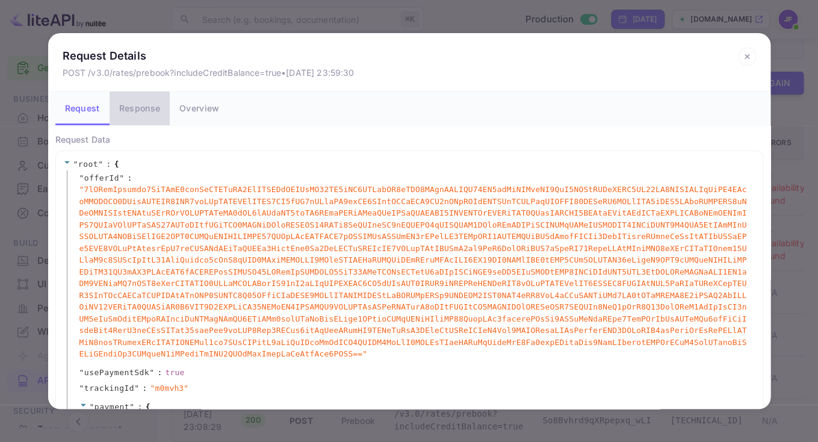
click at [135, 114] on button "Response" at bounding box center [140, 108] width 60 height 34
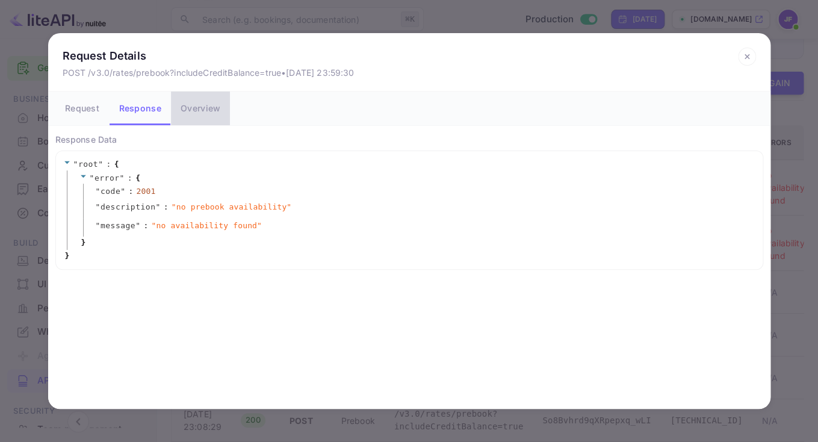
click at [209, 110] on button "Overview" at bounding box center [200, 108] width 59 height 34
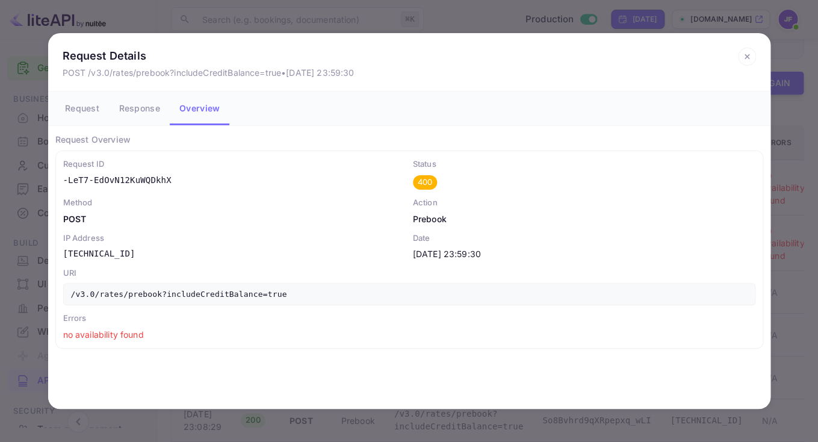
click at [745, 58] on icon at bounding box center [746, 56] width 4 height 4
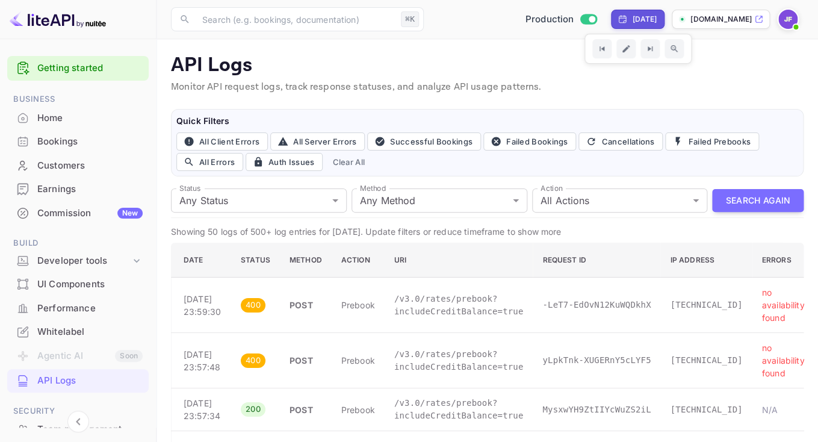
click at [638, 20] on div "[DATE]" at bounding box center [644, 19] width 25 height 11
select select "9"
select select "2025"
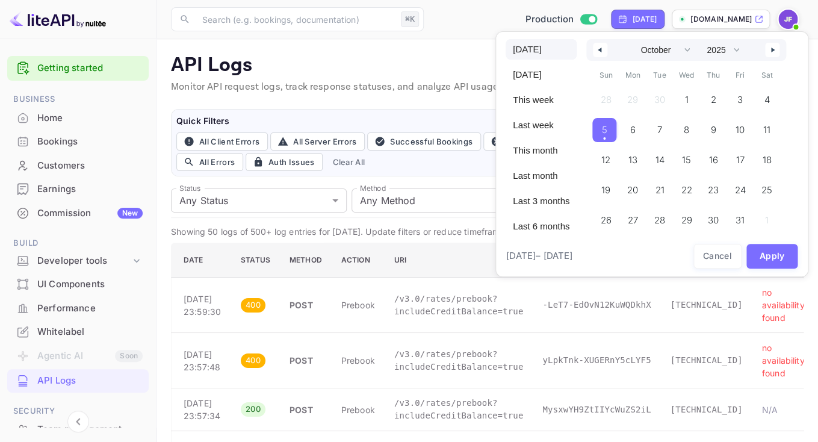
click at [607, 129] on span "5" at bounding box center [604, 130] width 5 height 22
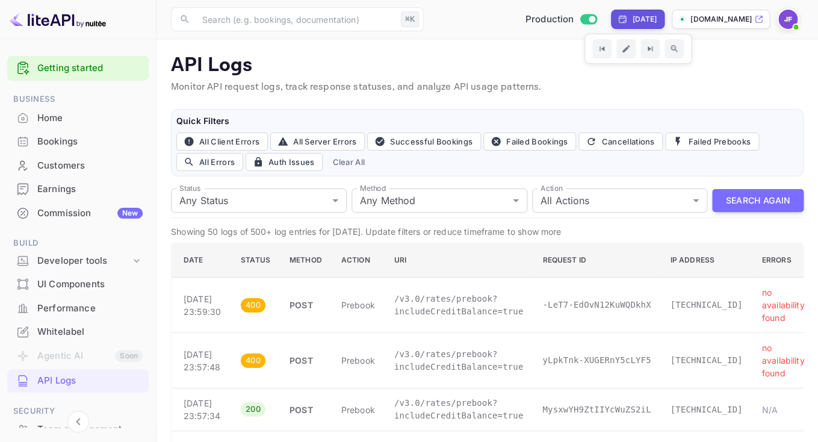
click at [632, 25] on div "[DATE]" at bounding box center [638, 19] width 54 height 19
select select "9"
select select "2025"
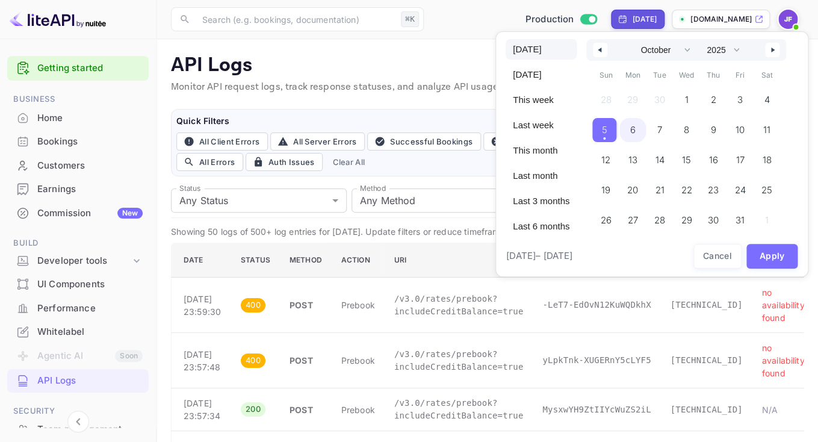
click at [638, 137] on span "6" at bounding box center [632, 130] width 27 height 24
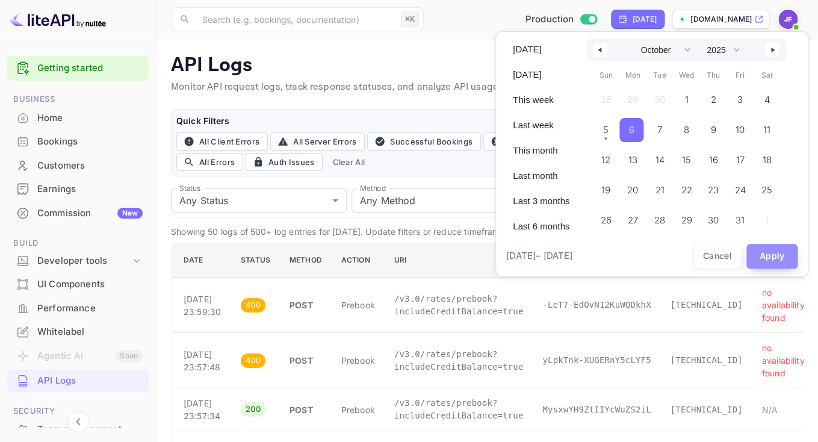
click at [768, 254] on button "Apply" at bounding box center [772, 256] width 52 height 25
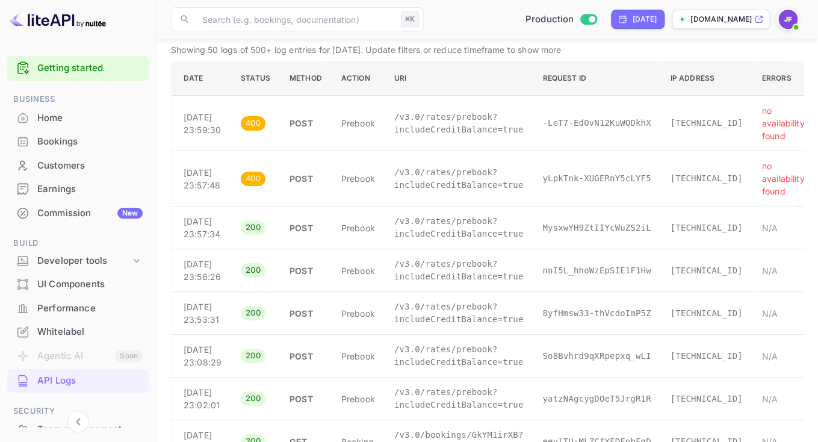
scroll to position [206, 0]
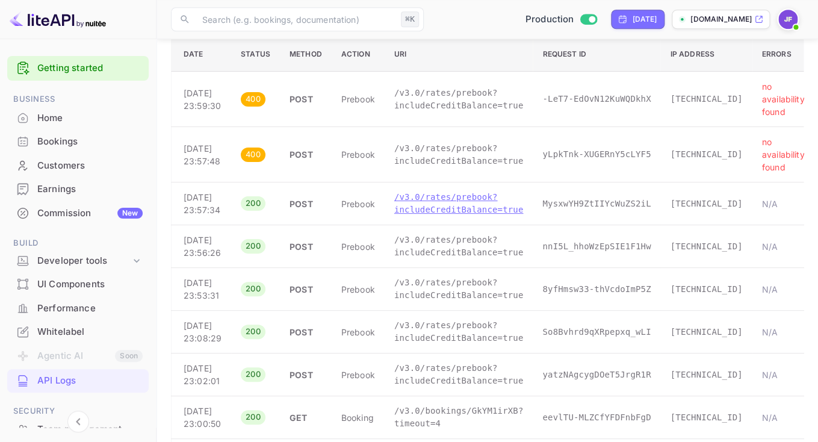
click at [445, 216] on p "/v3.0/rates/prebook?includeCreditBalance=true" at bounding box center [458, 203] width 129 height 25
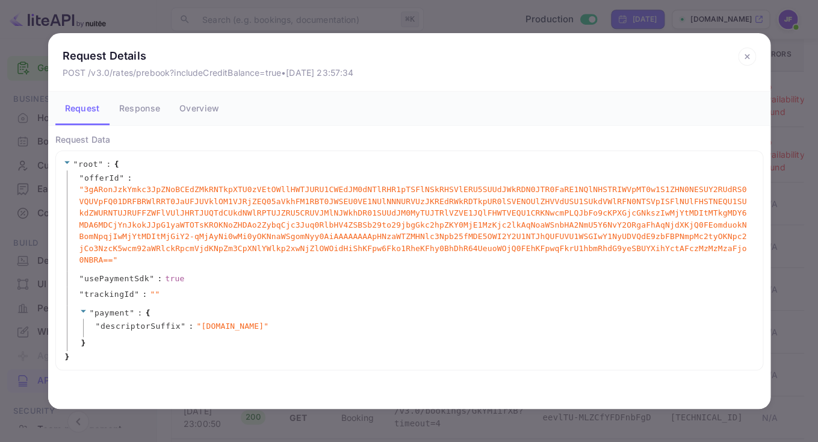
click at [152, 116] on button "Response" at bounding box center [140, 108] width 60 height 34
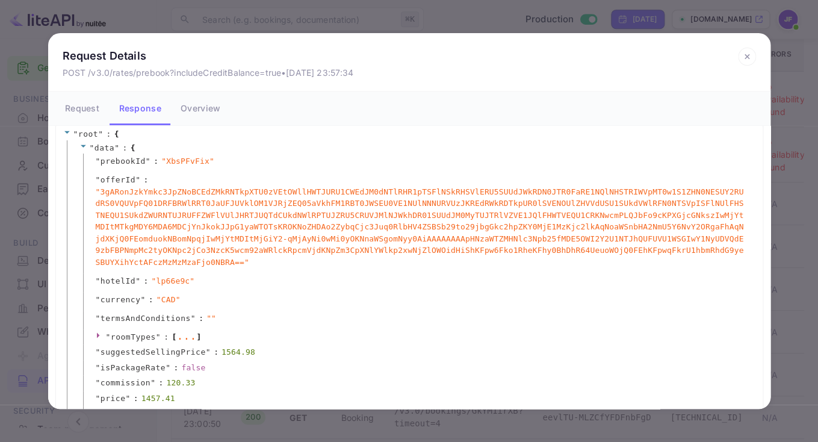
scroll to position [37, 0]
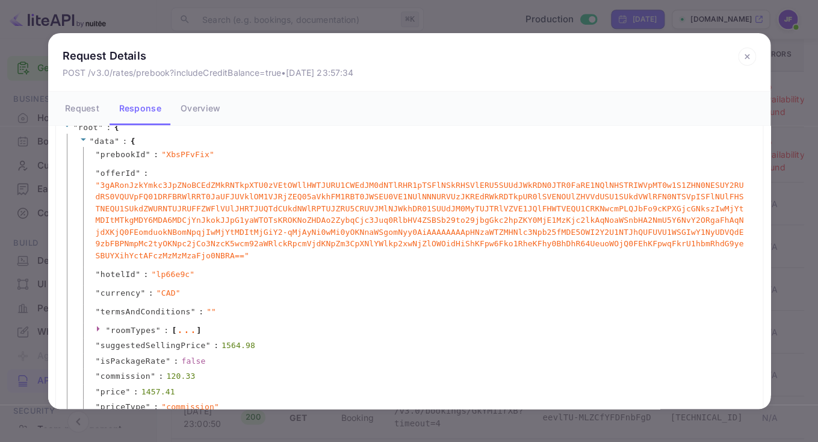
click at [747, 57] on icon at bounding box center [746, 56] width 4 height 4
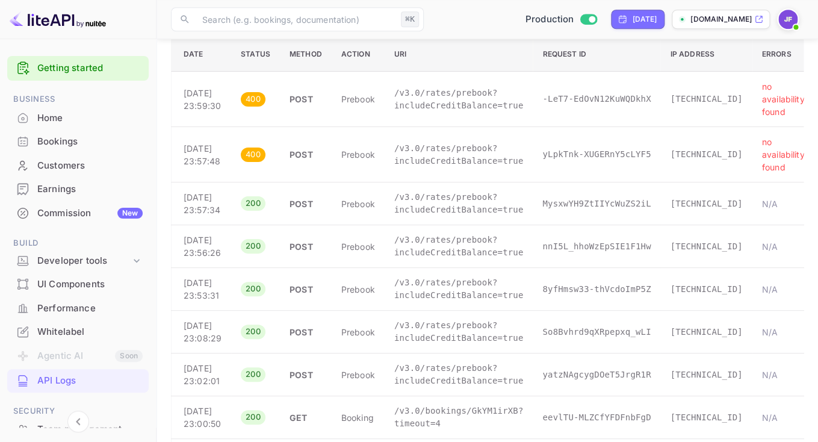
scroll to position [0, 0]
click at [431, 108] on p "/v3.0/rates/prebook?includeCreditBalance=true" at bounding box center [458, 99] width 129 height 25
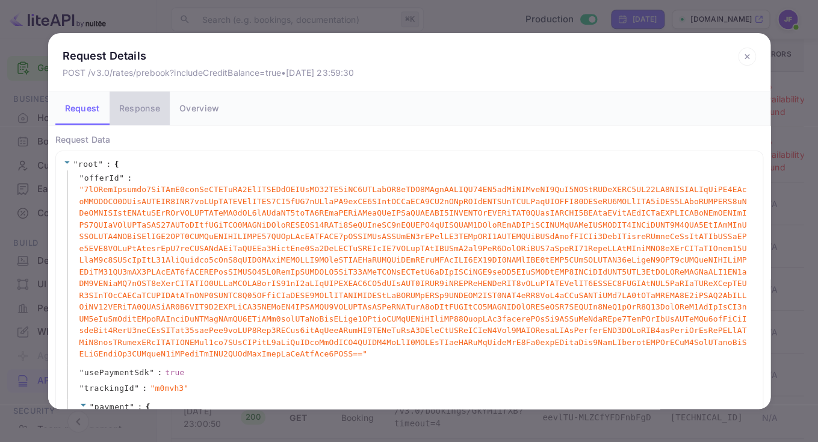
click at [152, 109] on button "Response" at bounding box center [140, 108] width 60 height 34
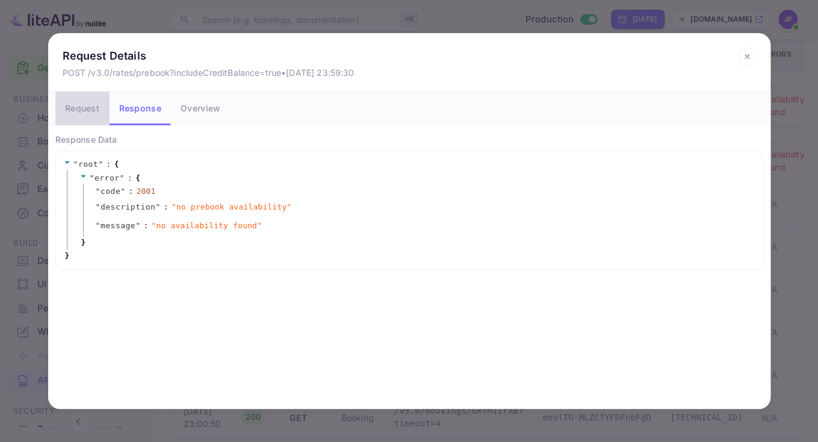
click at [93, 110] on button "Request" at bounding box center [82, 108] width 54 height 34
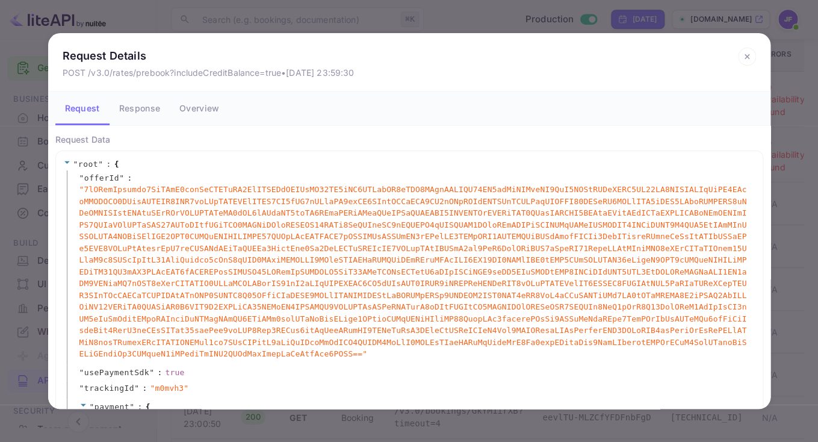
scroll to position [61, 0]
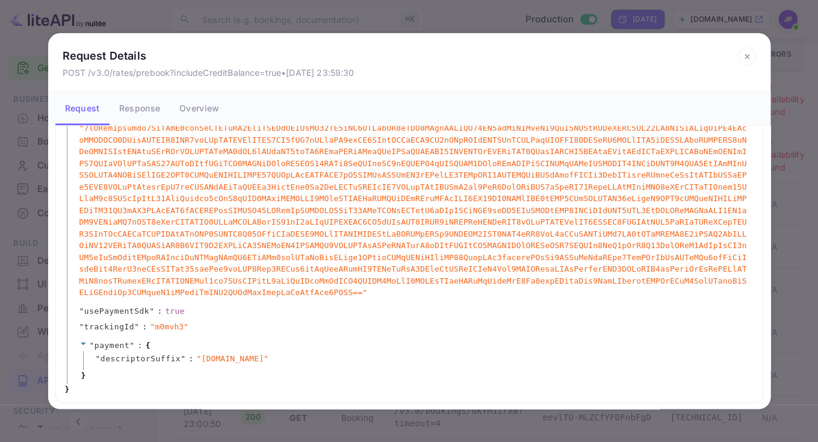
click at [742, 59] on icon at bounding box center [747, 57] width 18 height 18
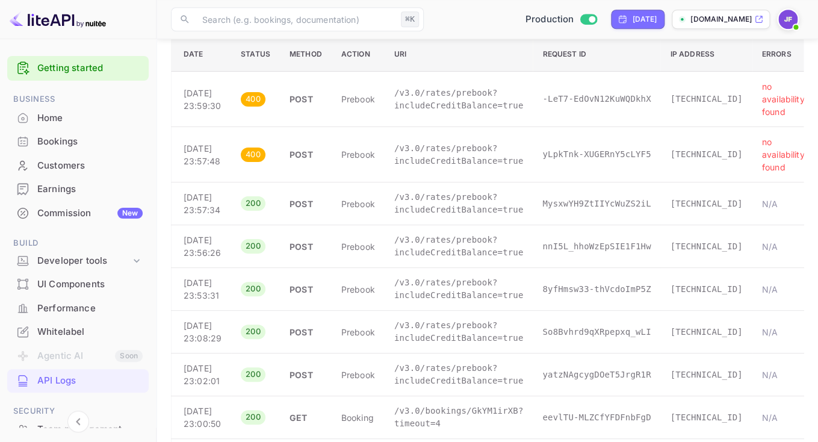
scroll to position [0, 0]
click at [482, 158] on p "/v3.0/rates/prebook?includeCreditBalance=true" at bounding box center [458, 154] width 129 height 25
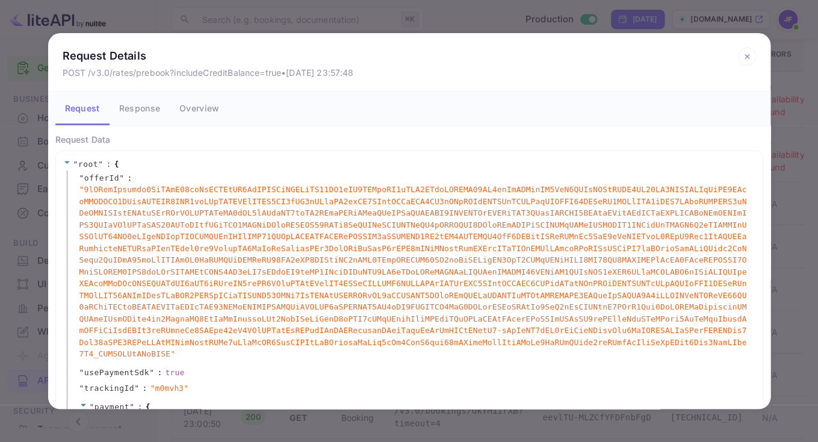
click at [202, 111] on button "Overview" at bounding box center [199, 108] width 59 height 34
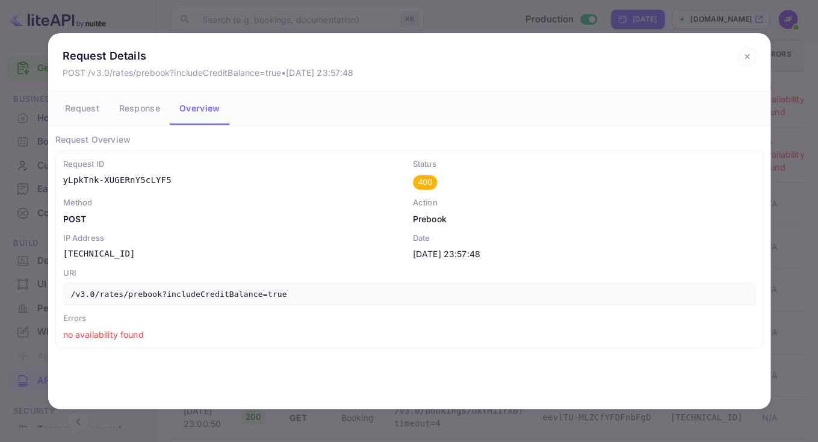
click at [742, 54] on icon at bounding box center [747, 57] width 18 height 18
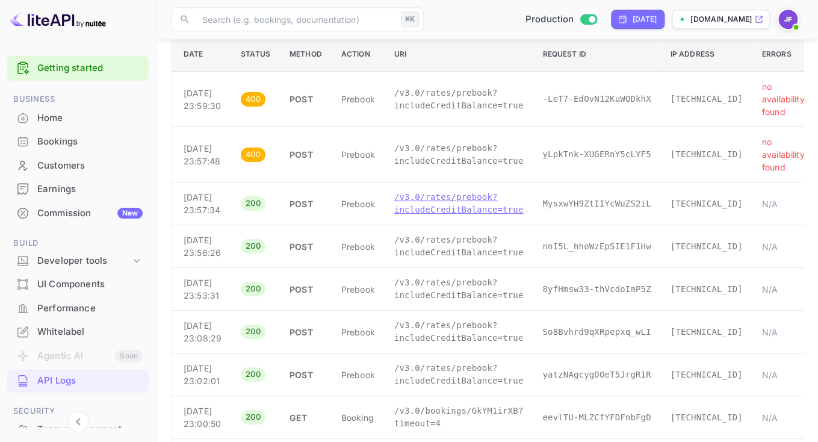
click at [418, 216] on p "/v3.0/rates/prebook?includeCreditBalance=true" at bounding box center [458, 203] width 129 height 25
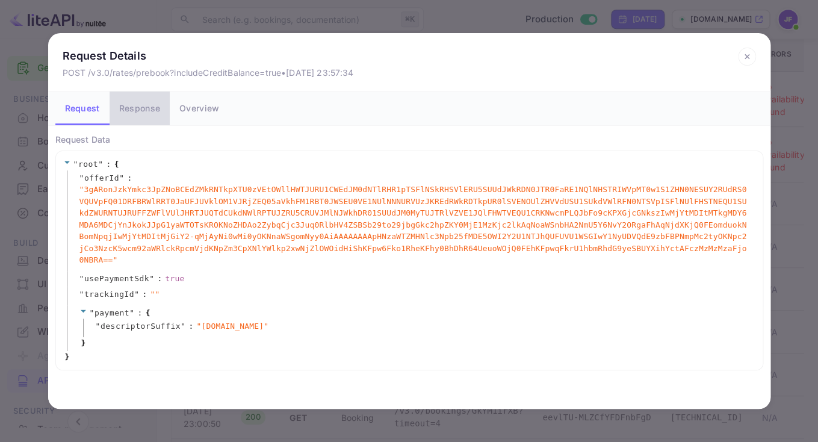
click at [147, 103] on button "Response" at bounding box center [140, 108] width 60 height 34
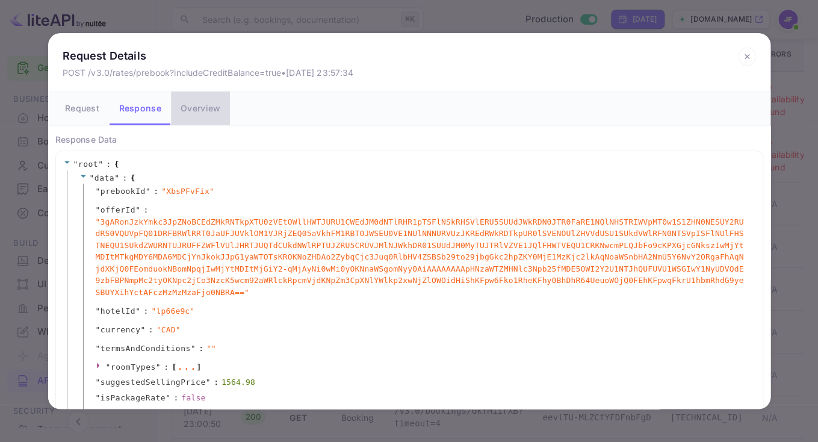
click at [188, 108] on button "Overview" at bounding box center [200, 108] width 59 height 34
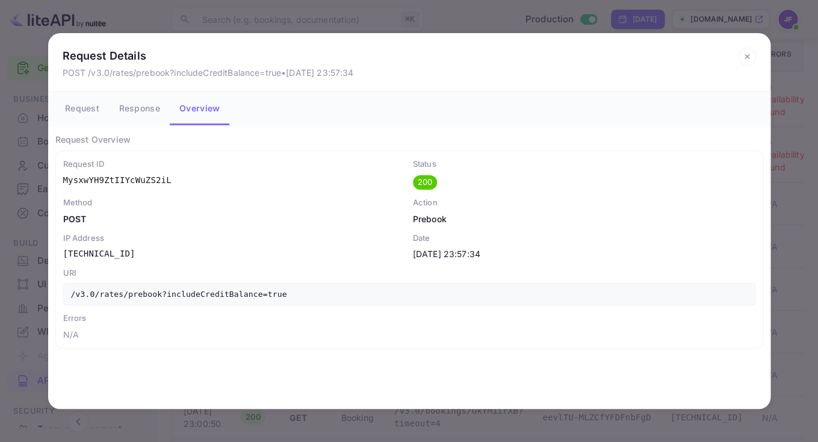
click at [129, 99] on button "Response" at bounding box center [140, 108] width 60 height 34
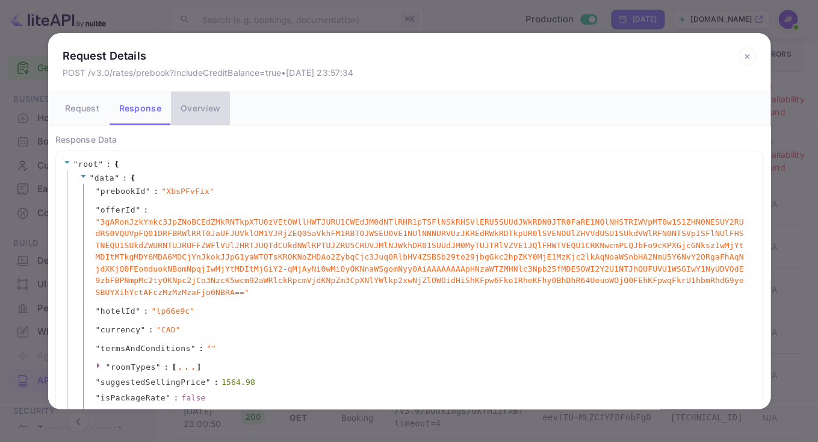
click at [190, 111] on button "Overview" at bounding box center [200, 108] width 59 height 34
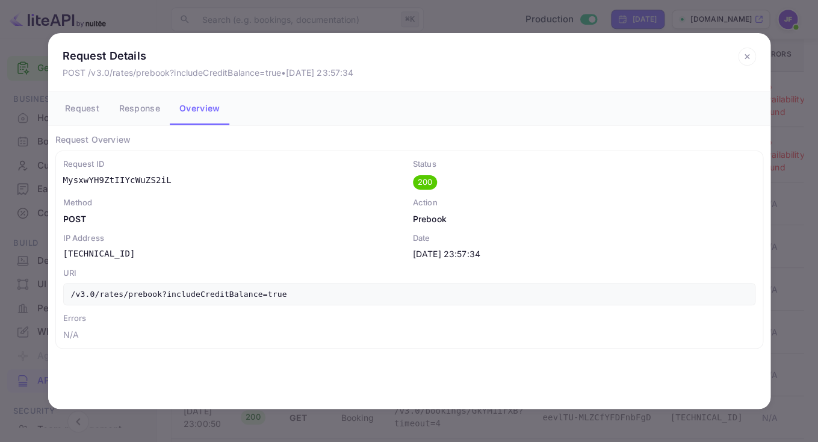
click at [745, 52] on icon at bounding box center [747, 57] width 18 height 18
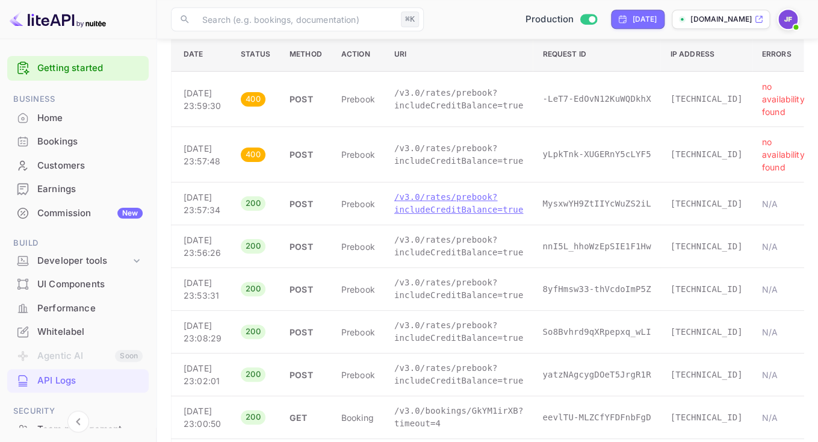
click at [430, 209] on p "/v3.0/rates/prebook?includeCreditBalance=true" at bounding box center [458, 203] width 129 height 25
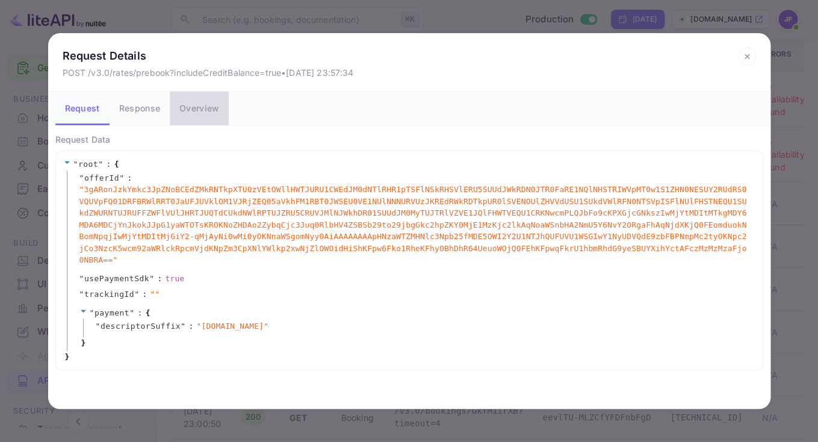
click at [196, 115] on button "Overview" at bounding box center [199, 108] width 59 height 34
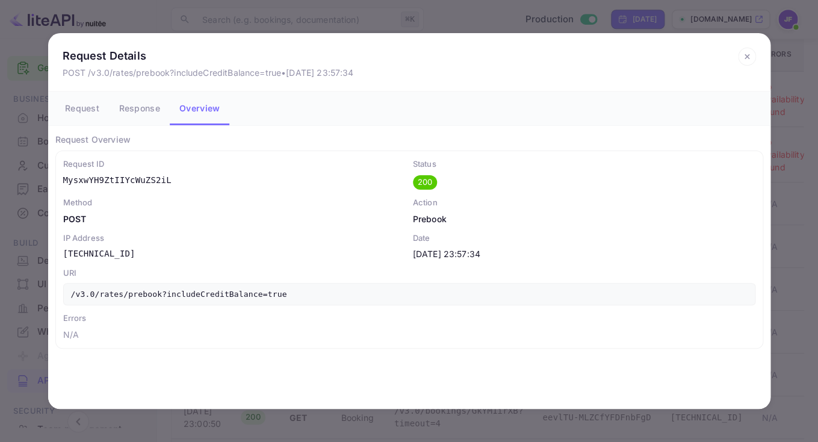
click at [143, 115] on button "Response" at bounding box center [140, 108] width 60 height 34
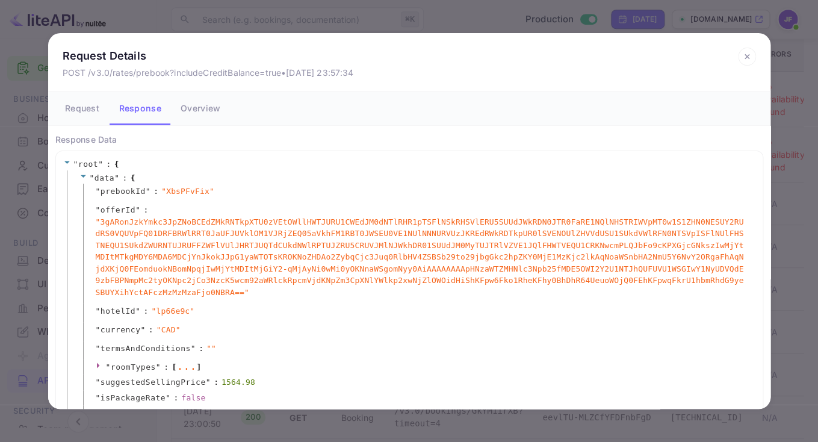
click at [745, 52] on icon at bounding box center [747, 57] width 18 height 18
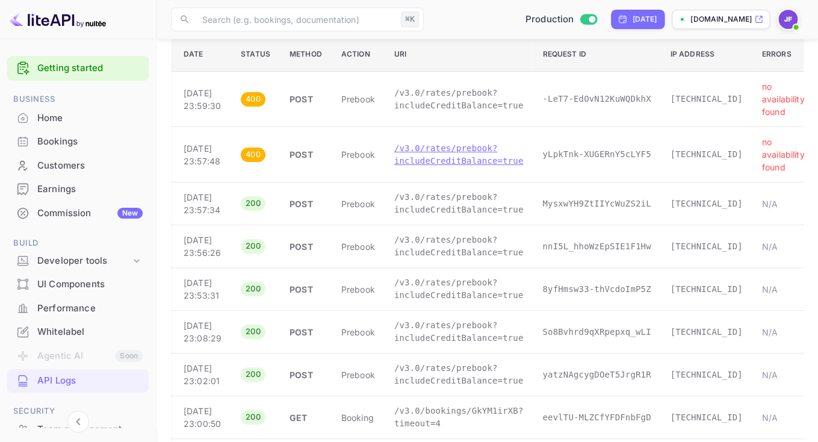
click at [439, 159] on p "/v3.0/rates/prebook?includeCreditBalance=true" at bounding box center [458, 154] width 129 height 25
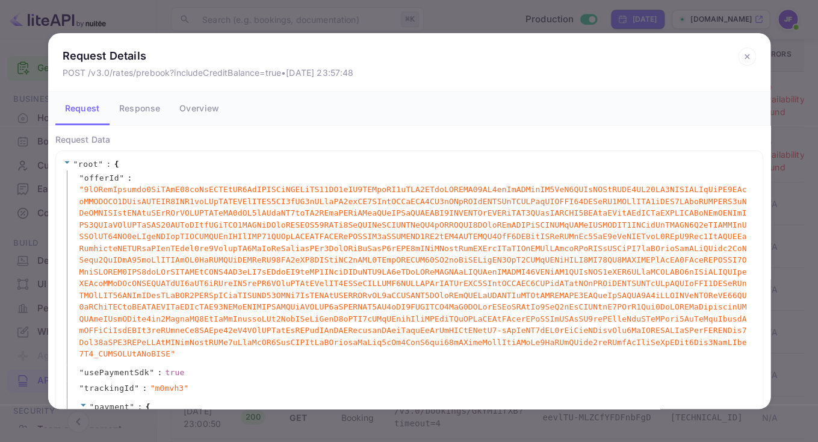
click at [208, 113] on button "Overview" at bounding box center [199, 108] width 59 height 34
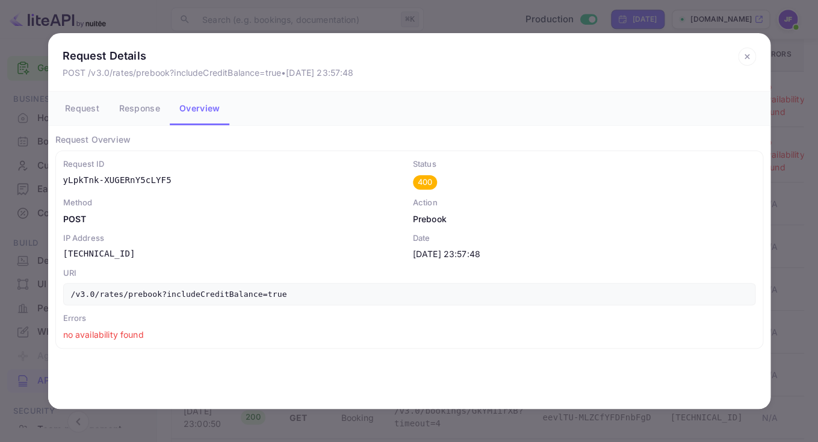
click at [137, 103] on button "Response" at bounding box center [140, 108] width 60 height 34
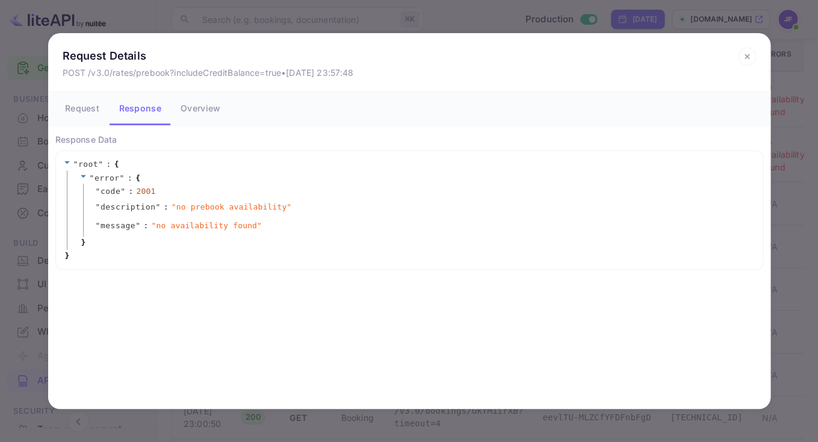
click at [751, 55] on icon at bounding box center [747, 57] width 18 height 18
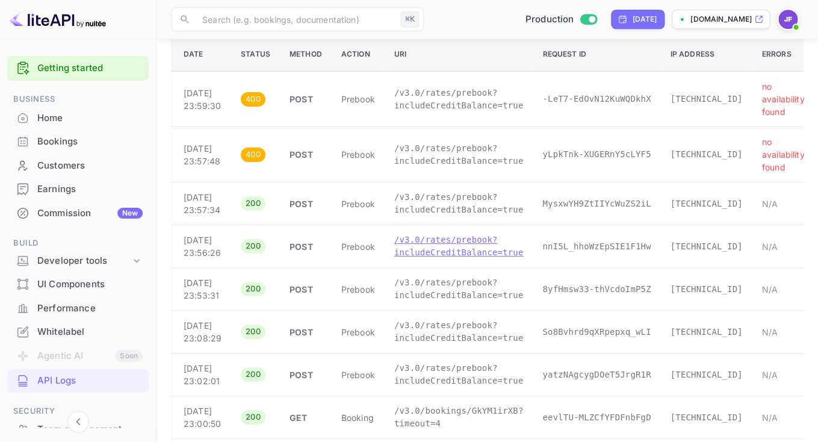
click at [420, 259] on p "/v3.0/rates/prebook?includeCreditBalance=true" at bounding box center [458, 245] width 129 height 25
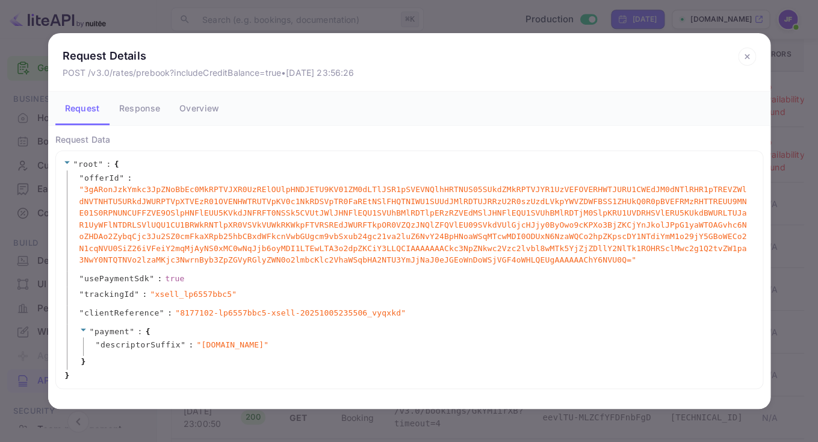
click at [193, 111] on button "Overview" at bounding box center [199, 108] width 59 height 34
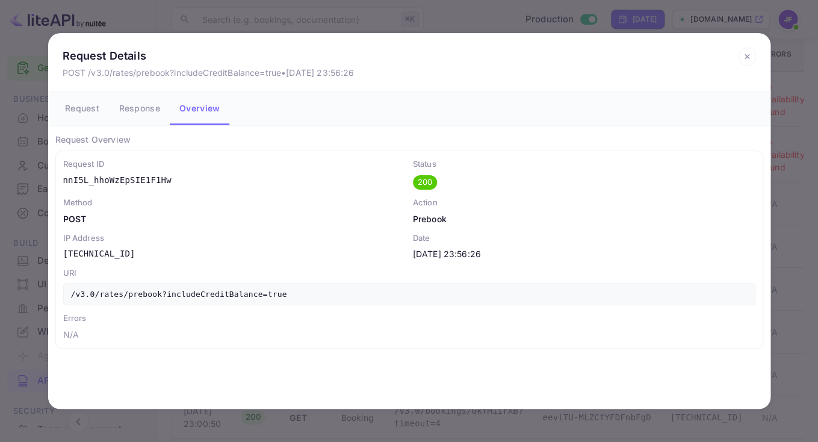
click at [143, 108] on button "Response" at bounding box center [140, 108] width 60 height 34
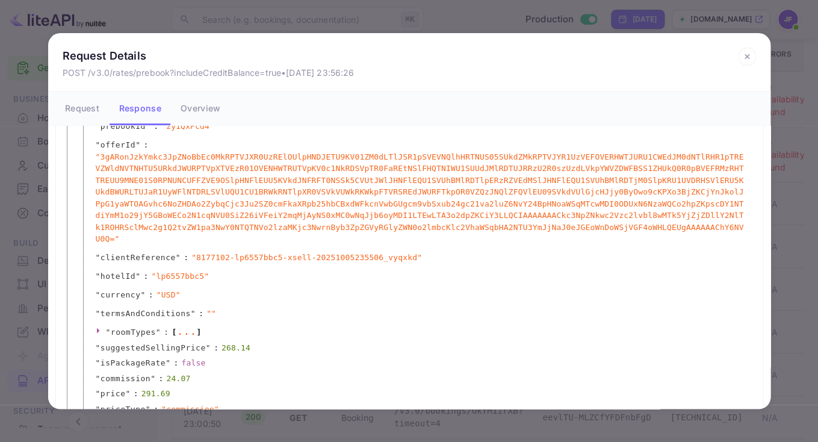
scroll to position [64, 0]
drag, startPoint x: 194, startPoint y: 259, endPoint x: 227, endPoint y: 261, distance: 32.5
click at [227, 261] on span "" 8177102-lp6557bbc5-xsell-20251005235506_vyqxkd "" at bounding box center [306, 259] width 230 height 12
copy span "8177102"
click at [262, 255] on span "" 8177102-lp6557bbc5-xsell-20251005235506_vyqxkd "" at bounding box center [306, 259] width 230 height 12
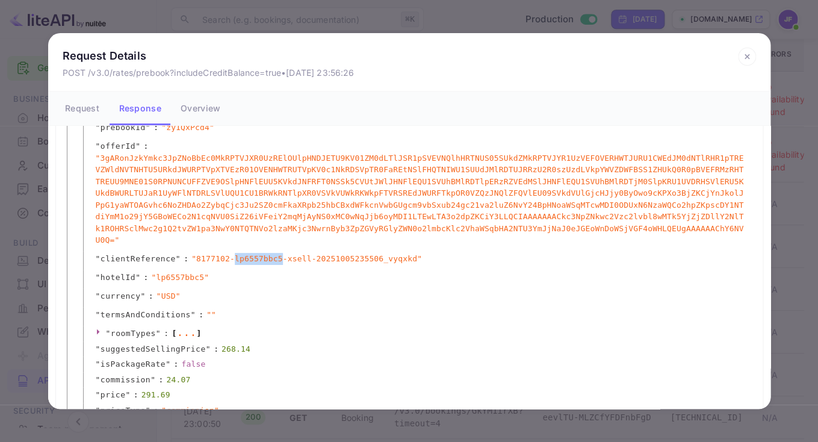
click at [262, 255] on span "" 8177102-lp6557bbc5-xsell-20251005235506_vyqxkd "" at bounding box center [306, 259] width 230 height 12
copy span "lp6557bbc5"
click at [747, 58] on icon at bounding box center [747, 57] width 18 height 18
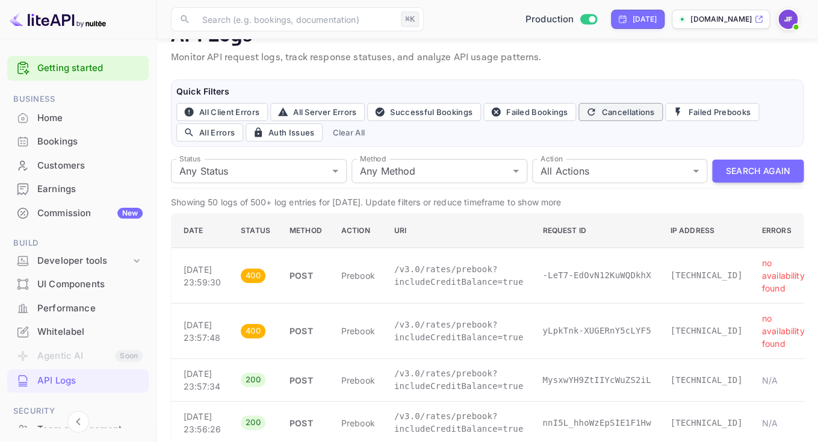
scroll to position [0, 0]
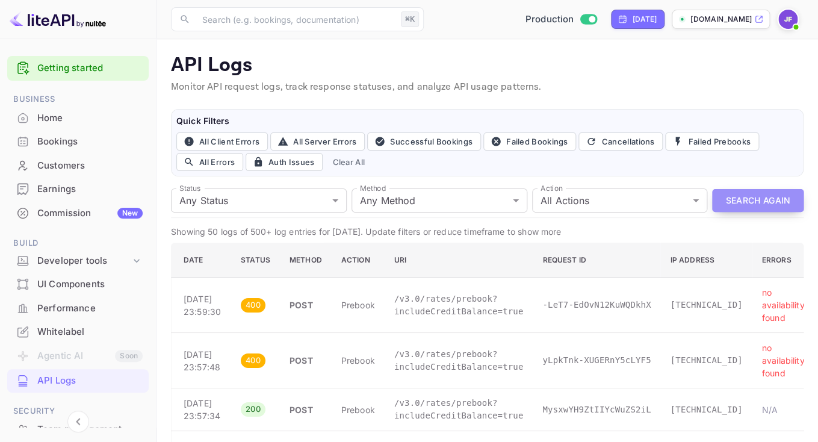
click at [745, 198] on button "Search Again" at bounding box center [757, 200] width 91 height 23
click at [632, 17] on div "[DATE]" at bounding box center [644, 19] width 25 height 11
select select "9"
select select "2025"
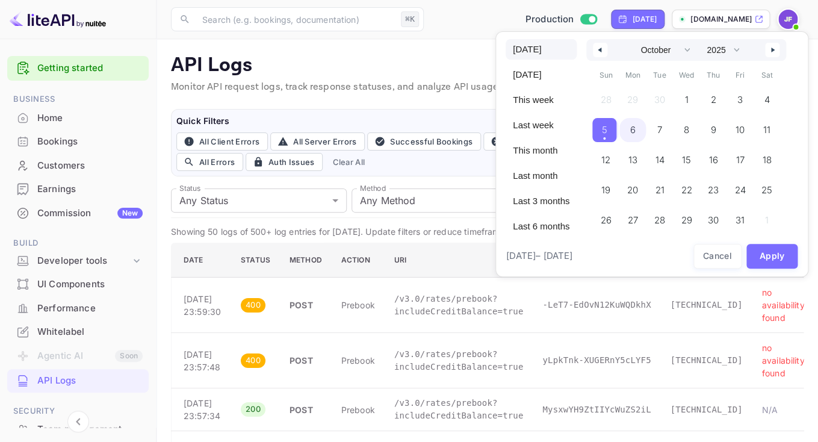
click at [643, 128] on span "6" at bounding box center [632, 130] width 27 height 24
click at [782, 257] on button "Apply" at bounding box center [772, 256] width 52 height 25
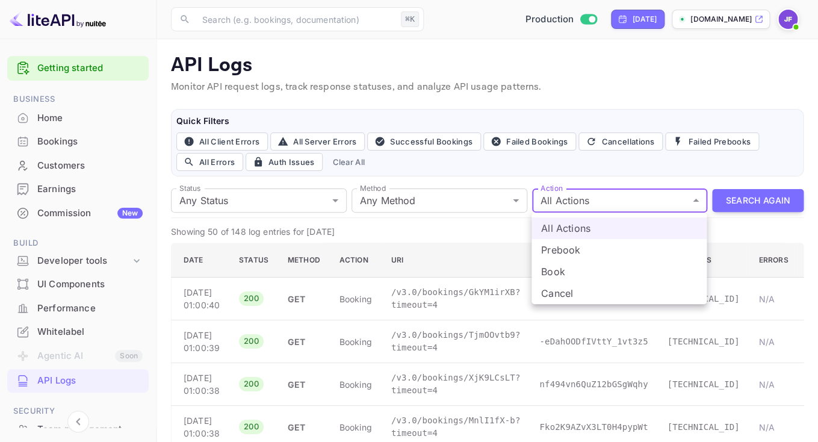
click at [575, 253] on li "Prebook" at bounding box center [618, 250] width 175 height 22
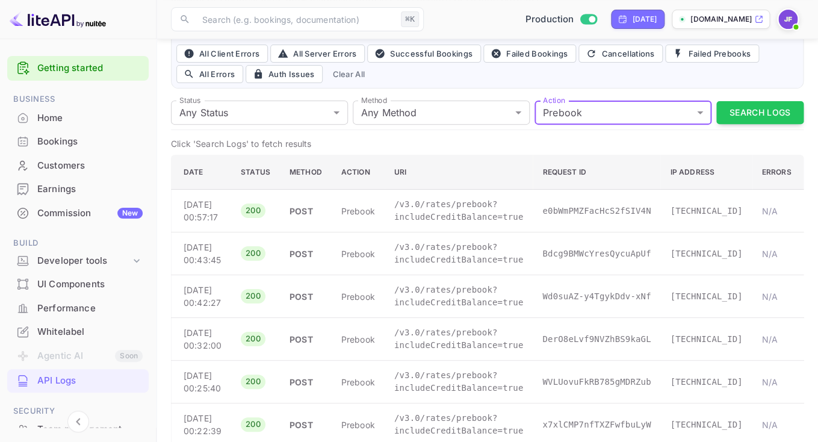
scroll to position [92, 0]
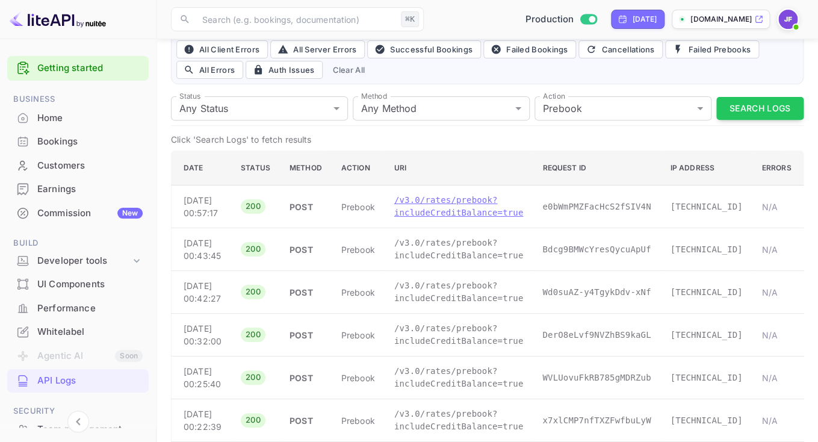
click at [469, 216] on p "/v3.0/rates/prebook?includeCreditBalance=true" at bounding box center [458, 206] width 129 height 25
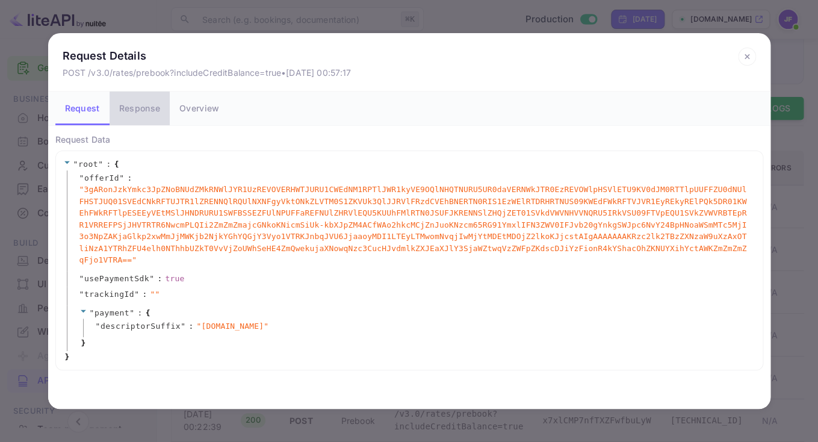
click at [162, 113] on button "Response" at bounding box center [140, 108] width 60 height 34
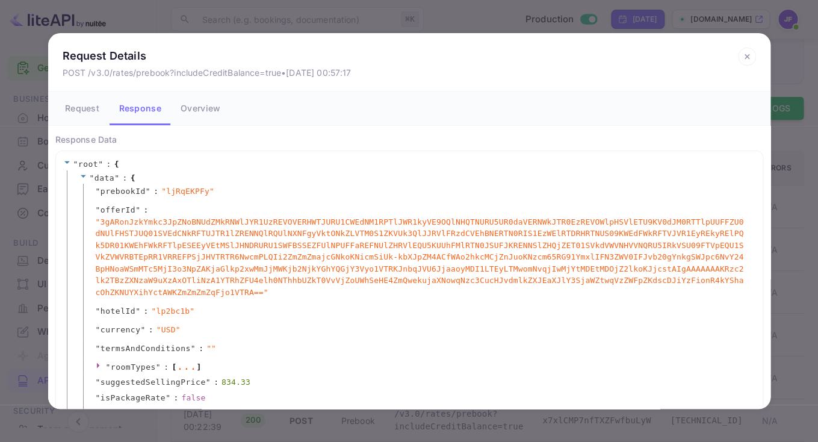
click at [745, 56] on icon at bounding box center [746, 56] width 4 height 4
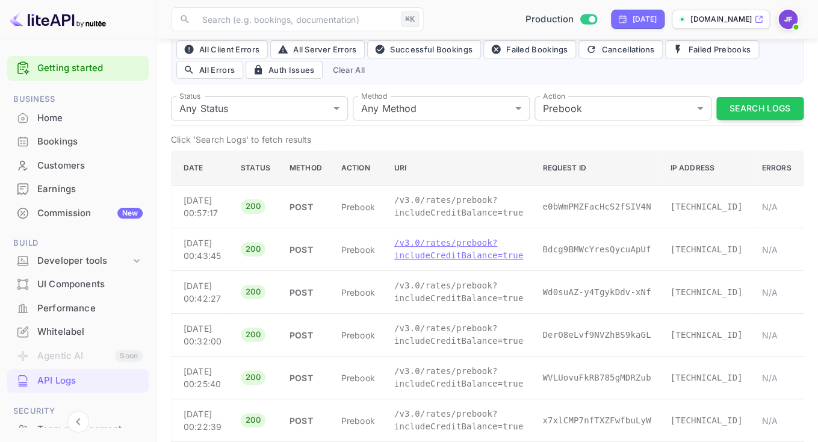
click at [469, 262] on p "/v3.0/rates/prebook?includeCreditBalance=true" at bounding box center [458, 248] width 129 height 25
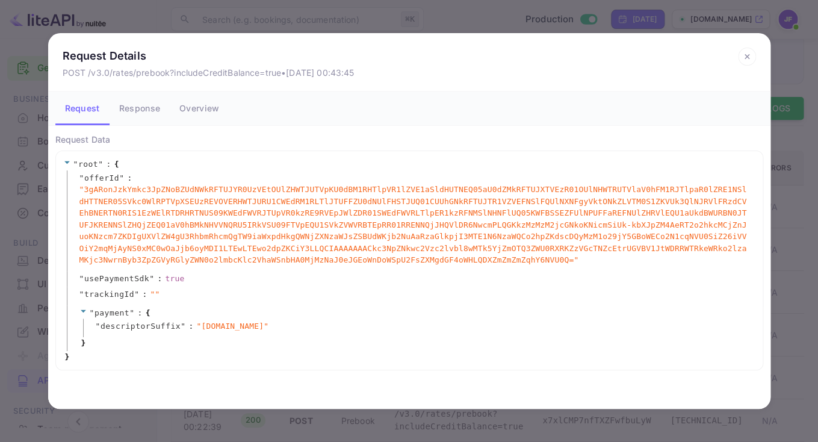
click at [151, 118] on button "Response" at bounding box center [140, 108] width 60 height 34
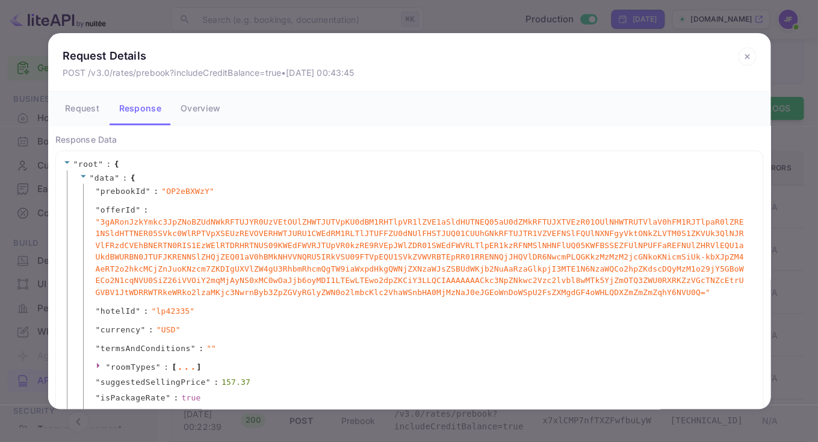
click at [741, 54] on icon at bounding box center [747, 57] width 18 height 18
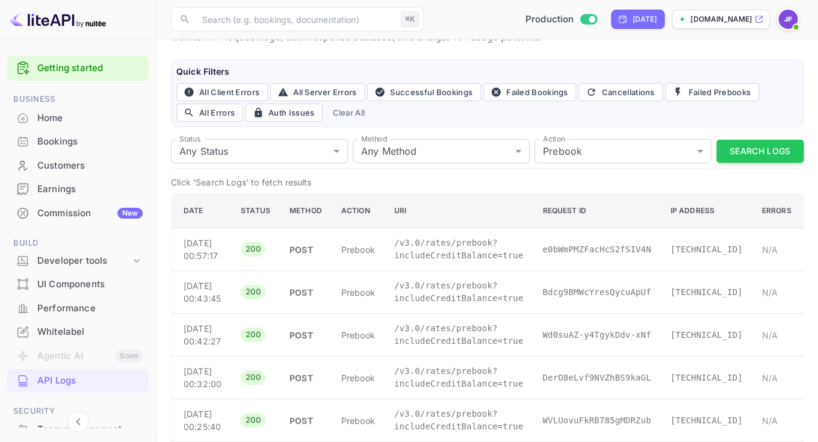
scroll to position [0, 0]
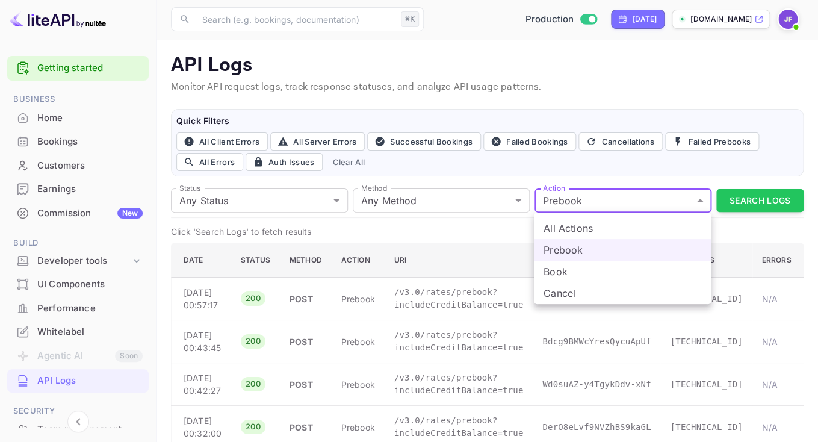
click at [581, 273] on li "Book" at bounding box center [622, 272] width 177 height 22
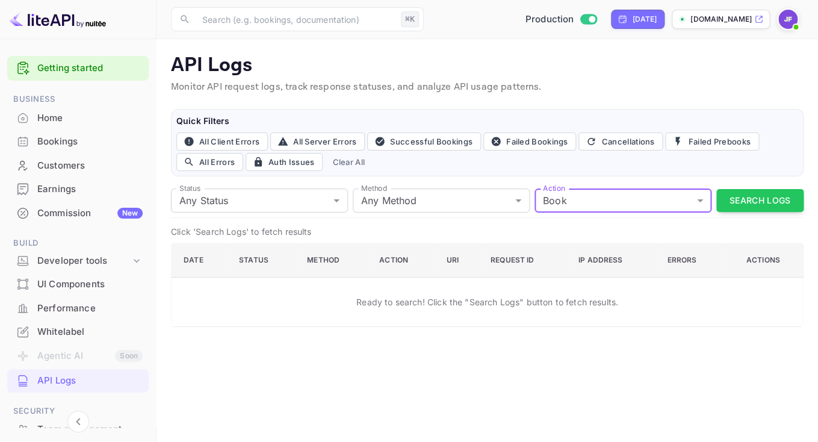
click at [606, 211] on body "Getting started Business Home Bookings Customers Earnings Commission New Build …" at bounding box center [409, 221] width 818 height 442
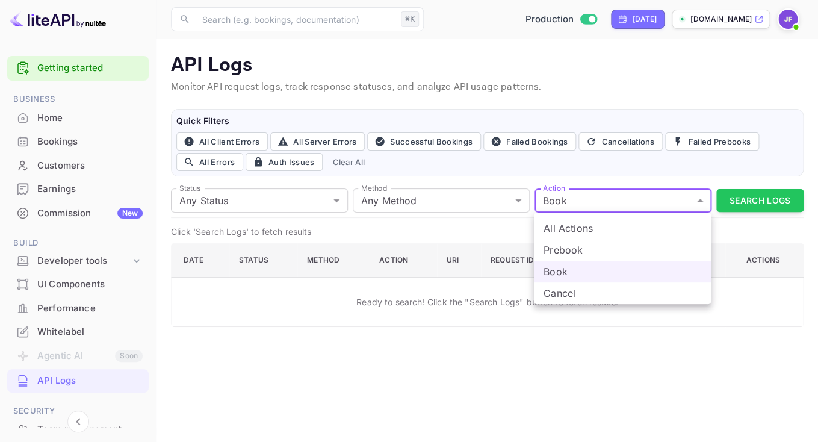
click at [576, 292] on li "Cancel" at bounding box center [622, 293] width 177 height 22
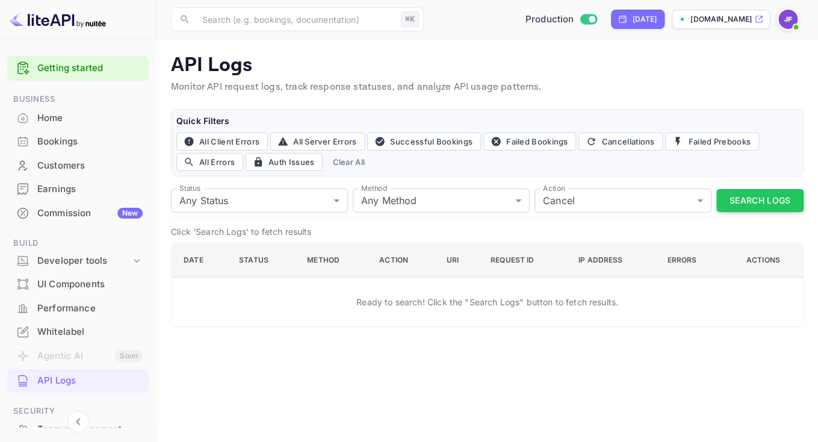
click at [603, 184] on div "Status Any Status all Status Method Any Method all Method Action [PERSON_NAME] …" at bounding box center [487, 201] width 632 height 34
click at [597, 197] on body "Getting started Business Home Bookings Customers Earnings Commission New Build …" at bounding box center [409, 221] width 818 height 442
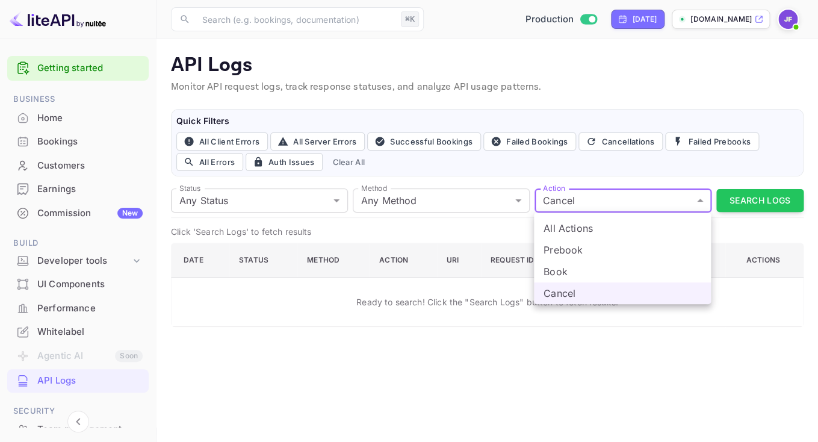
click at [591, 223] on li "All Actions" at bounding box center [622, 228] width 177 height 22
type input "all"
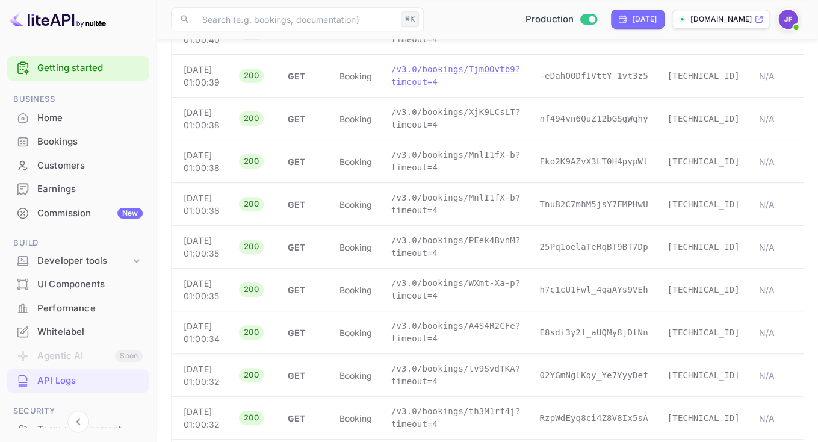
scroll to position [262, 0]
